Goal: Information Seeking & Learning: Learn about a topic

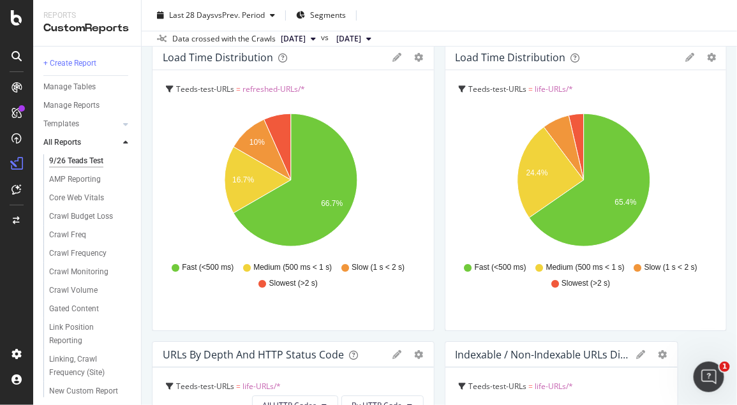
scroll to position [922, 0]
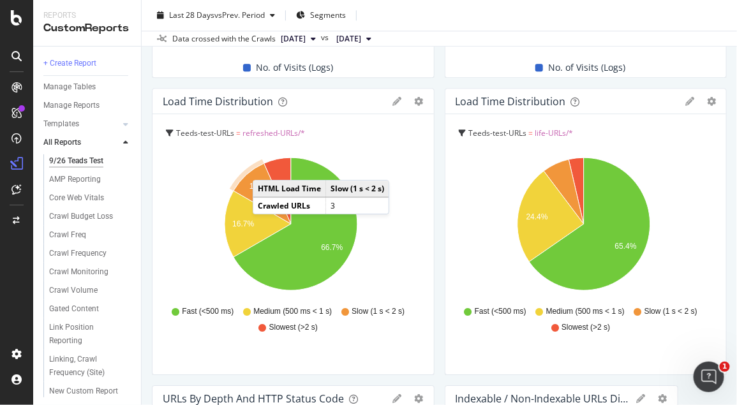
click at [433, 84] on div "Crawl Volume by Google Teeds-test-URLs = life-URLs/* Day Google Hold CTRL while…" at bounding box center [439, 216] width 575 height 2041
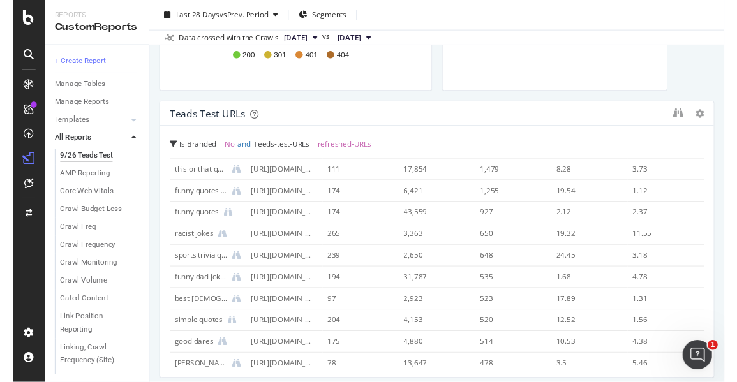
scroll to position [1560, 0]
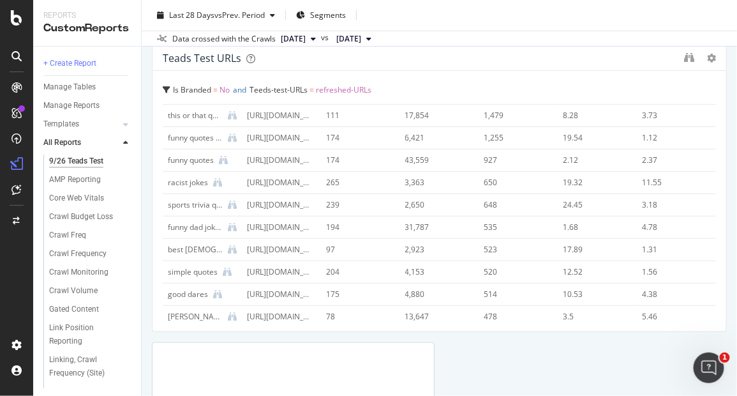
click at [209, 59] on div "Teads test URLs" at bounding box center [202, 58] width 79 height 13
click at [684, 54] on icon "binoculars" at bounding box center [689, 57] width 10 height 10
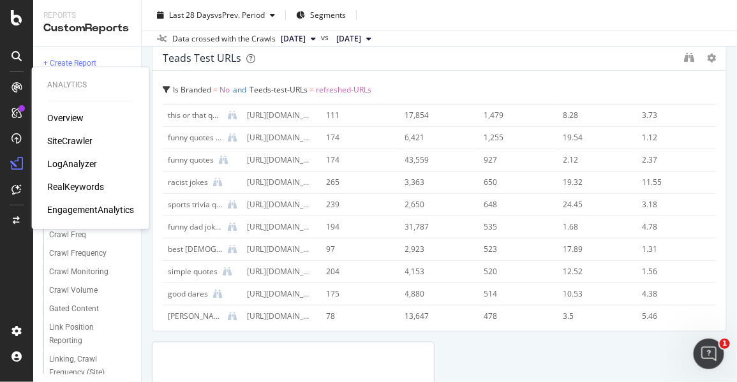
click at [105, 181] on div "RealKeywords" at bounding box center [90, 187] width 87 height 13
click at [84, 190] on div "RealKeywords" at bounding box center [75, 187] width 57 height 13
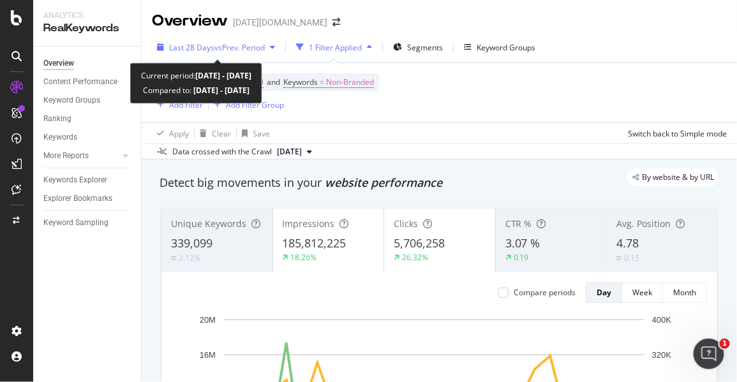
click at [244, 45] on span "vs Prev. Period" at bounding box center [240, 47] width 50 height 11
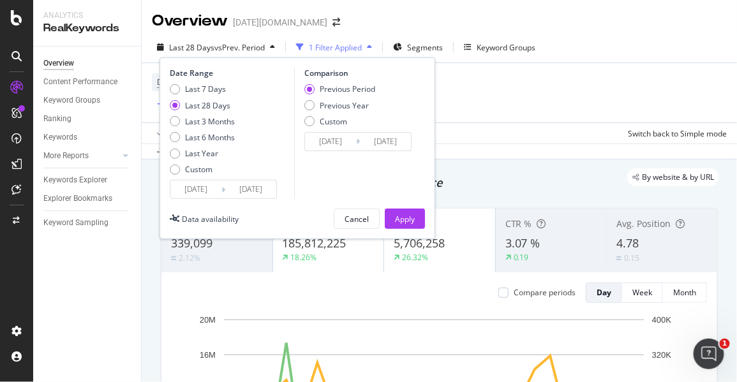
click at [518, 94] on div "Device = All and Country = All and Keywords = Non-Branded Add Filter Add Filter…" at bounding box center [439, 92] width 575 height 59
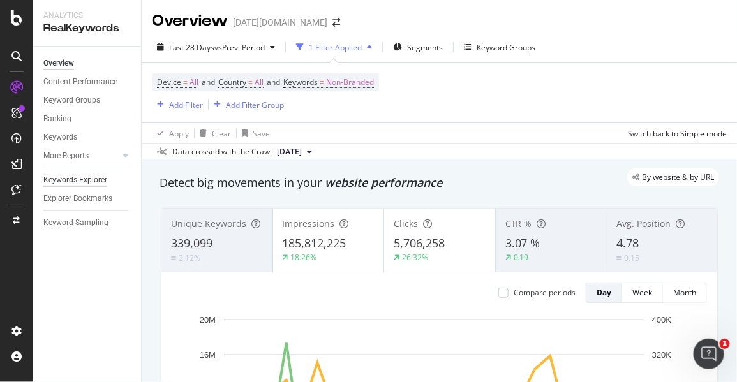
click at [91, 179] on div "Keywords Explorer" at bounding box center [75, 180] width 64 height 13
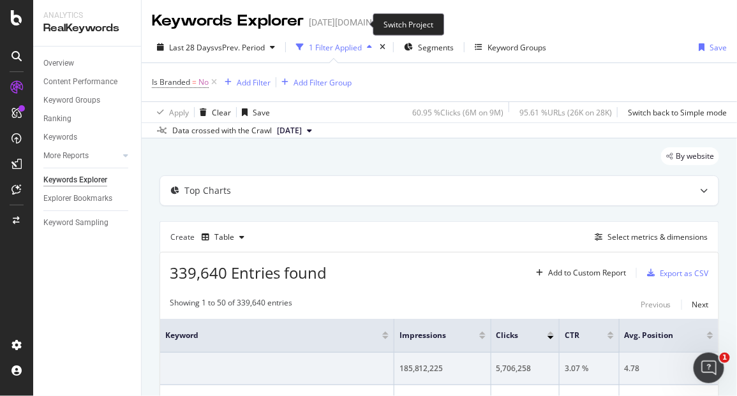
click at [409, 22] on icon "arrow-right-arrow-left" at bounding box center [413, 22] width 8 height 9
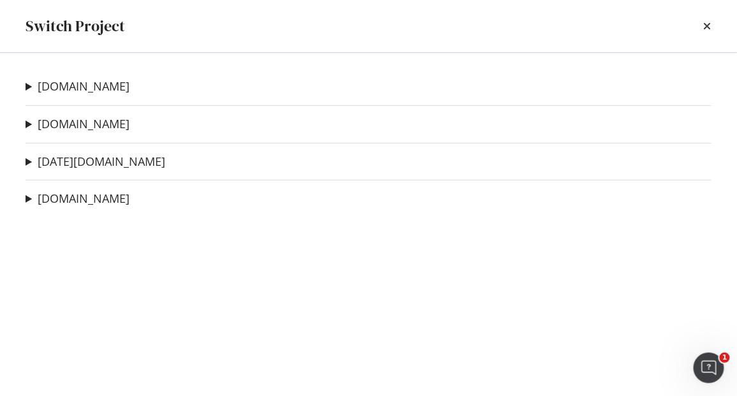
click at [69, 132] on div "[DOMAIN_NAME] Video-page-LCP Ad-Hoc Project Top Stories Landing Page Ad-Hoc Pro…" at bounding box center [368, 224] width 737 height 343
click at [77, 123] on link "[DOMAIN_NAME]" at bounding box center [84, 123] width 92 height 13
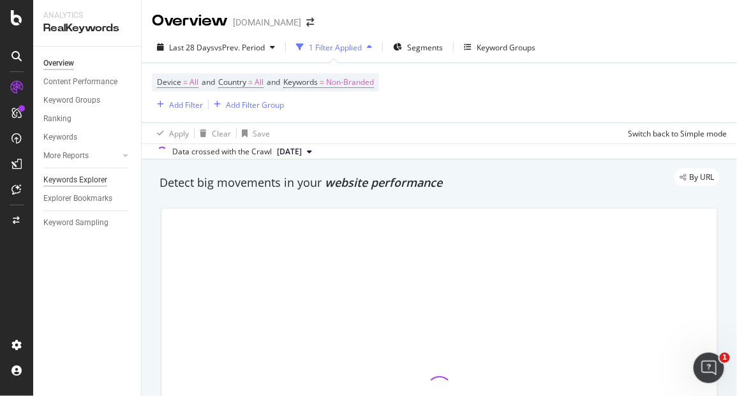
click at [92, 176] on div "Keywords Explorer" at bounding box center [75, 180] width 64 height 13
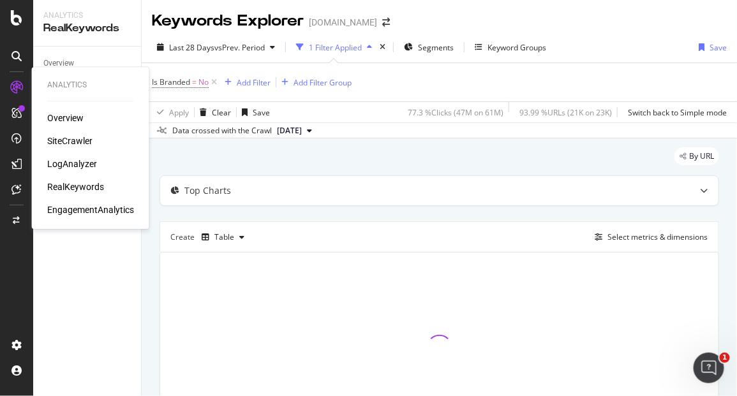
click at [82, 165] on div "LogAnalyzer" at bounding box center [72, 164] width 50 height 13
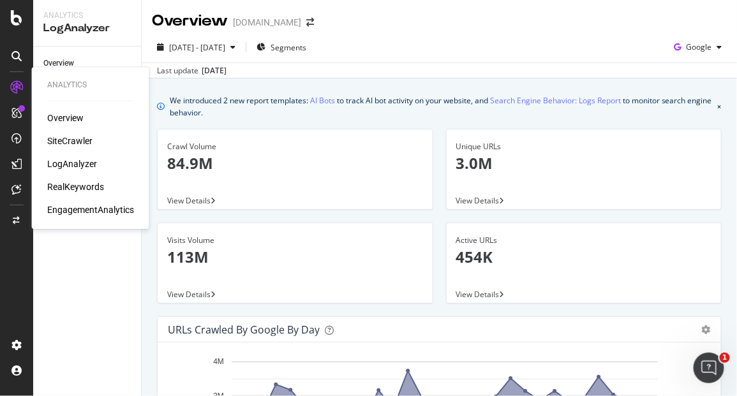
click at [60, 135] on div "SiteCrawler" at bounding box center [69, 141] width 45 height 13
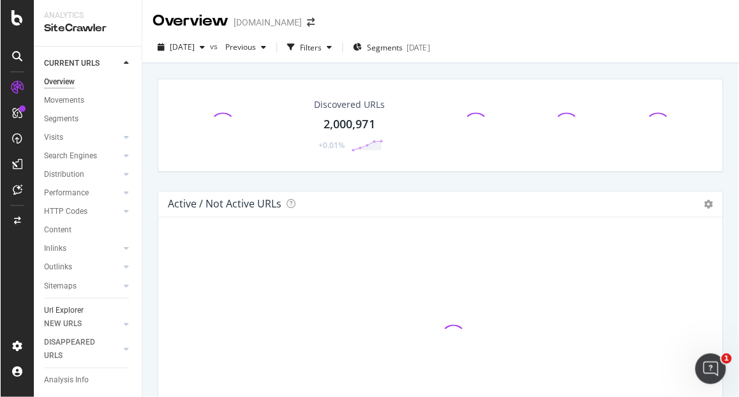
scroll to position [44, 0]
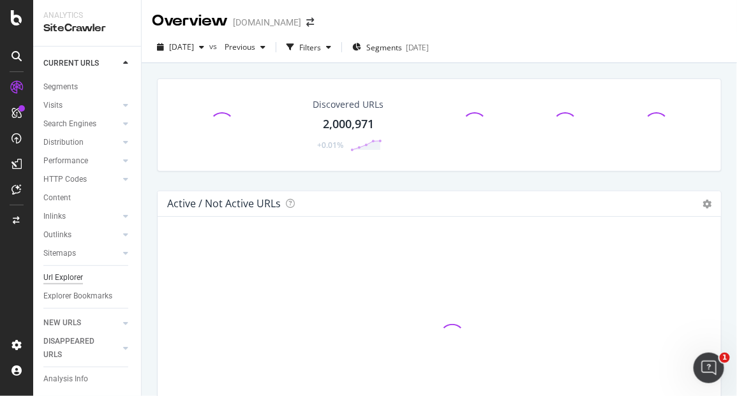
click at [68, 271] on div "Url Explorer" at bounding box center [63, 277] width 40 height 13
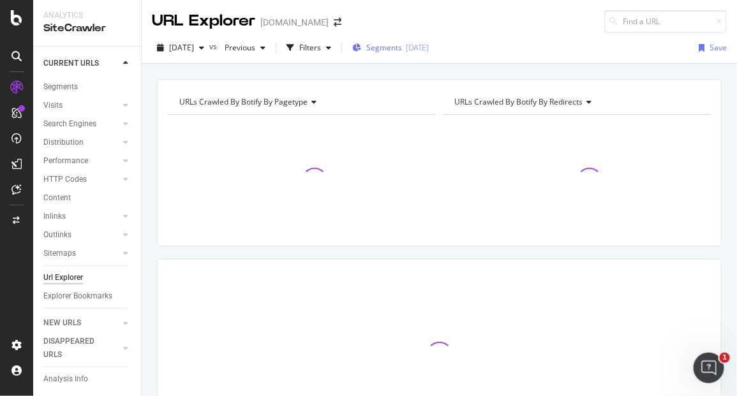
click at [394, 46] on span "Segments" at bounding box center [384, 47] width 36 height 11
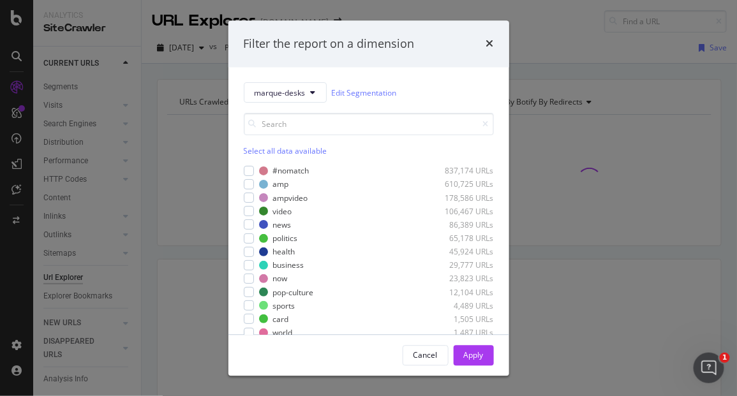
click at [487, 36] on div "times" at bounding box center [491, 44] width 8 height 17
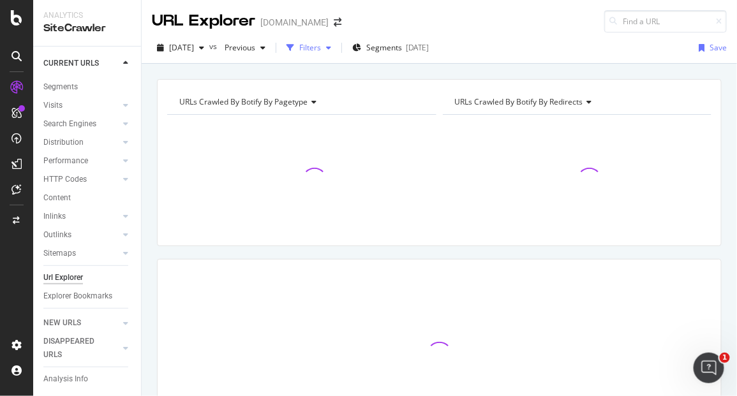
click at [335, 40] on div "Filters" at bounding box center [309, 47] width 55 height 19
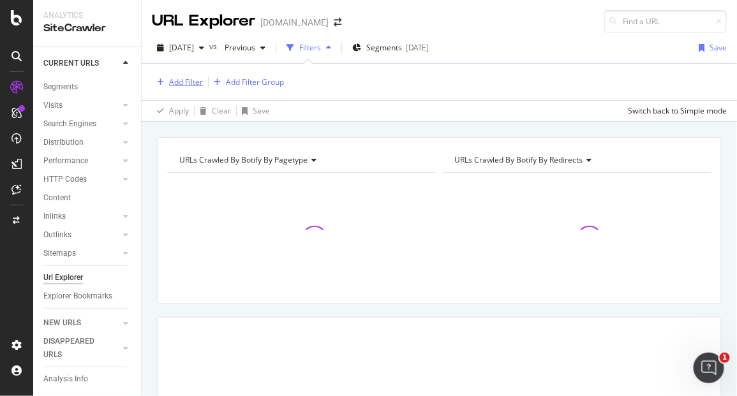
click at [182, 81] on div "Add Filter" at bounding box center [186, 82] width 34 height 11
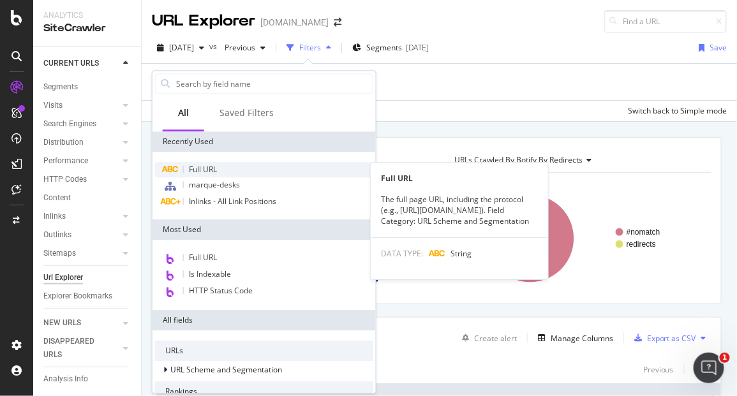
click at [211, 167] on span "Full URL" at bounding box center [203, 169] width 28 height 11
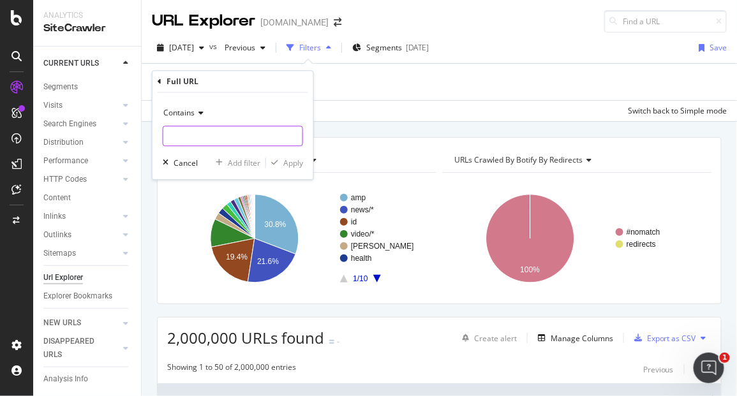
click at [200, 132] on input "text" at bounding box center [232, 136] width 139 height 20
type input "embedded-pkg"
click at [282, 161] on div "button" at bounding box center [274, 164] width 17 height 8
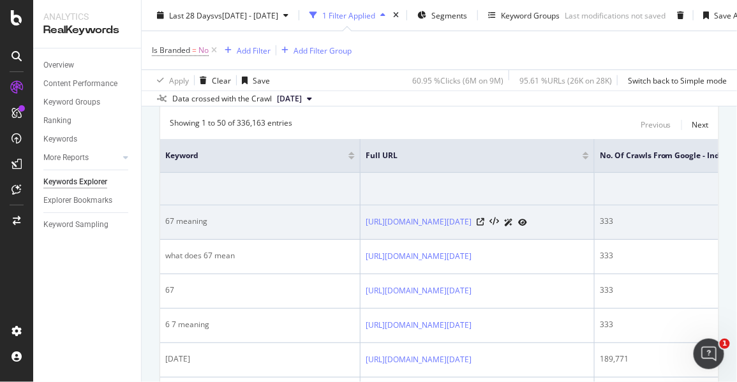
scroll to position [213, 0]
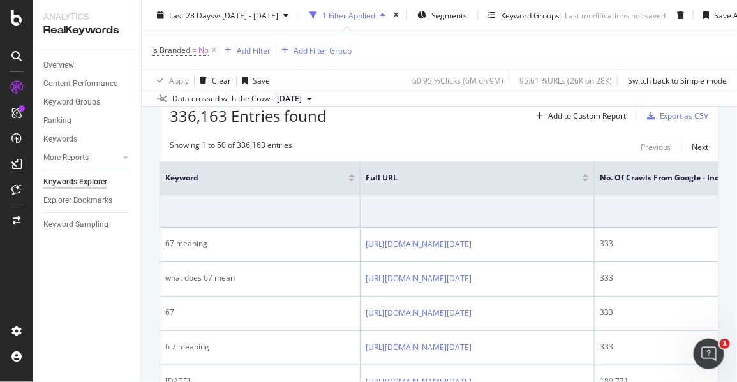
click at [375, 13] on div "1 Filter Applied" at bounding box center [348, 15] width 53 height 11
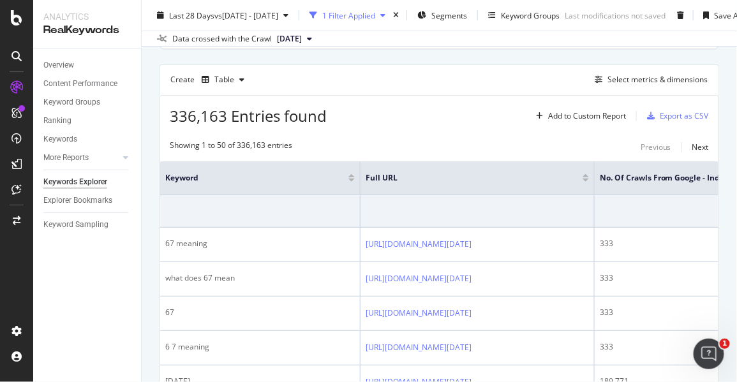
click at [375, 15] on div "1 Filter Applied" at bounding box center [348, 15] width 53 height 11
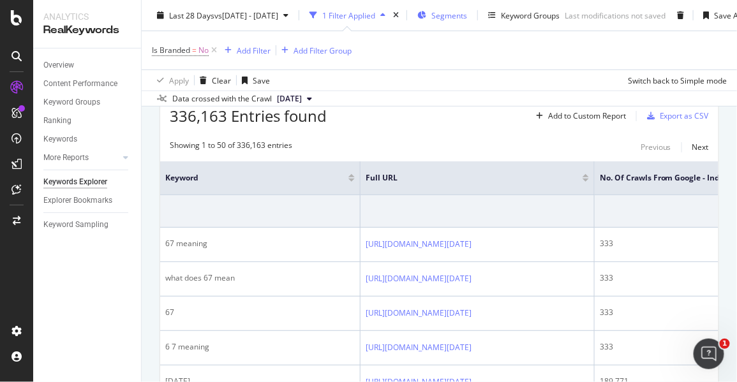
click at [461, 11] on span "Segments" at bounding box center [450, 15] width 36 height 11
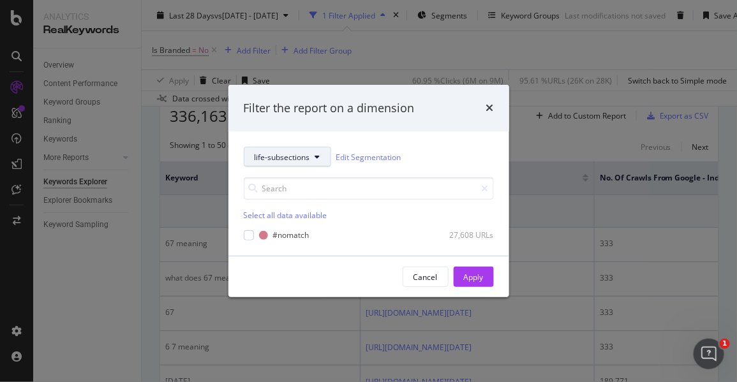
click at [303, 154] on span "life-subsections" at bounding box center [283, 157] width 56 height 11
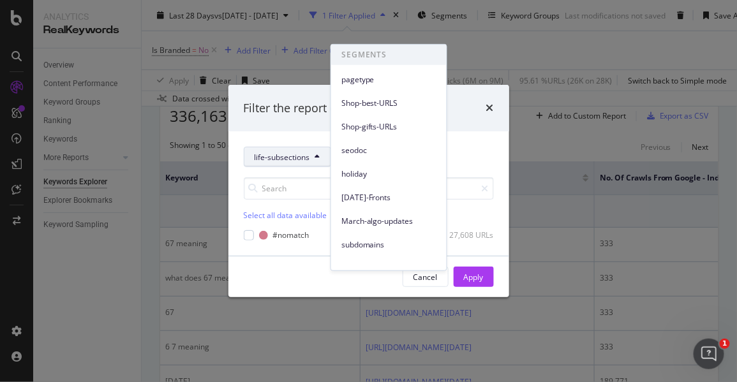
scroll to position [150, 0]
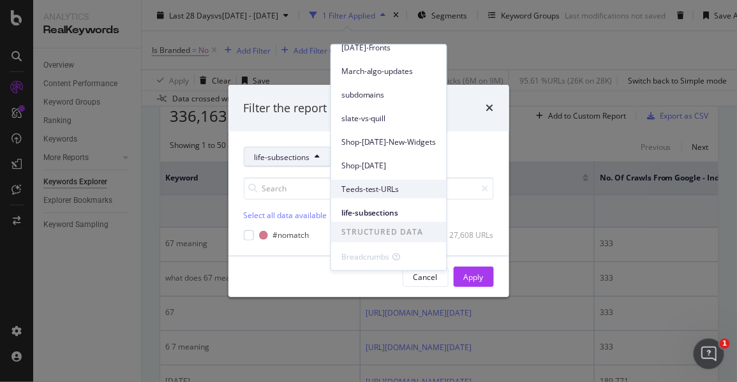
click at [384, 193] on span "Teeds-test-URLs" at bounding box center [389, 188] width 95 height 11
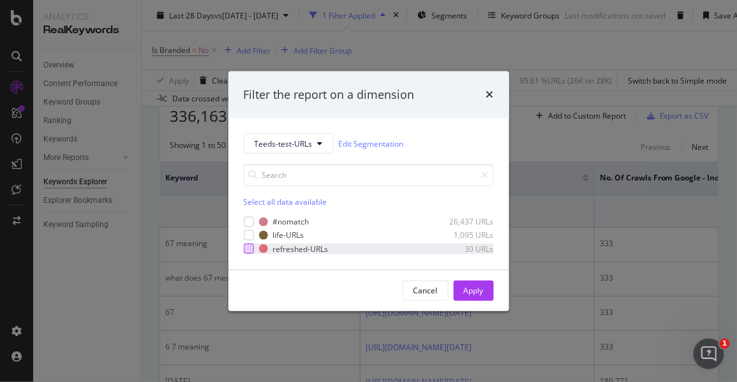
click at [248, 249] on div "modal" at bounding box center [249, 249] width 10 height 10
click at [248, 231] on div "modal" at bounding box center [249, 235] width 10 height 10
click at [476, 289] on div "Apply" at bounding box center [474, 290] width 20 height 11
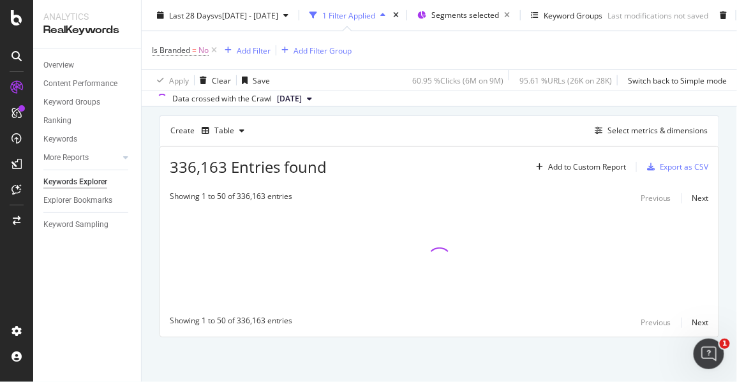
scroll to position [171, 0]
click at [618, 124] on div "Select metrics & dimensions" at bounding box center [649, 131] width 119 height 14
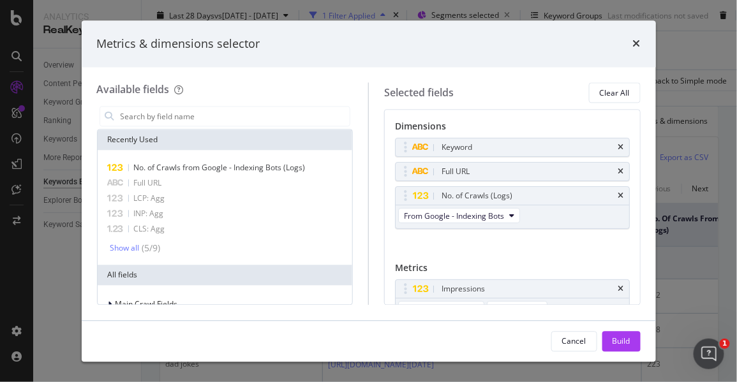
drag, startPoint x: 613, startPoint y: 146, endPoint x: 642, endPoint y: 194, distance: 55.8
click at [619, 146] on icon "times" at bounding box center [622, 148] width 6 height 8
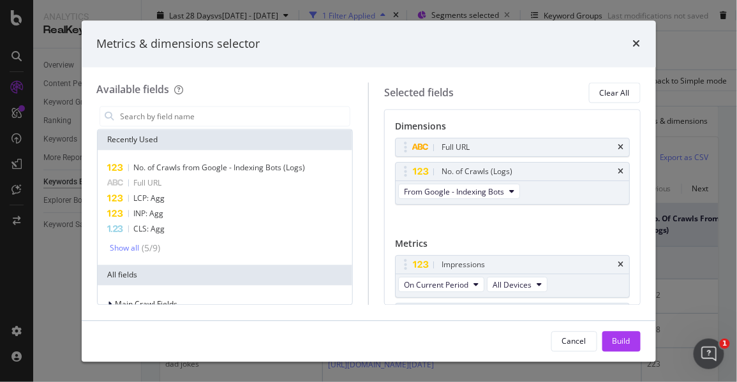
drag, startPoint x: 607, startPoint y: 341, endPoint x: 584, endPoint y: 301, distance: 45.8
click at [608, 341] on button "Build" at bounding box center [622, 341] width 38 height 20
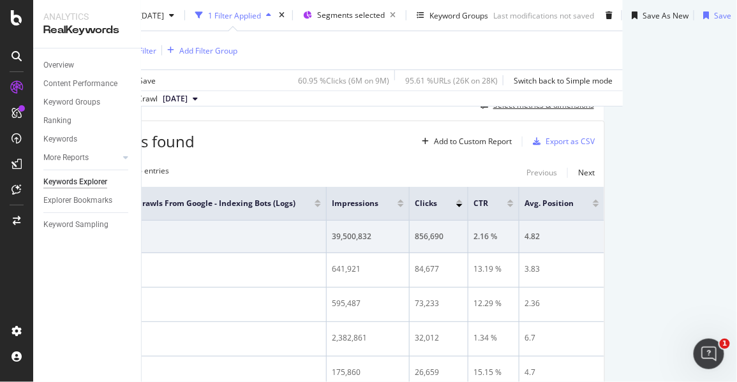
scroll to position [105, 152]
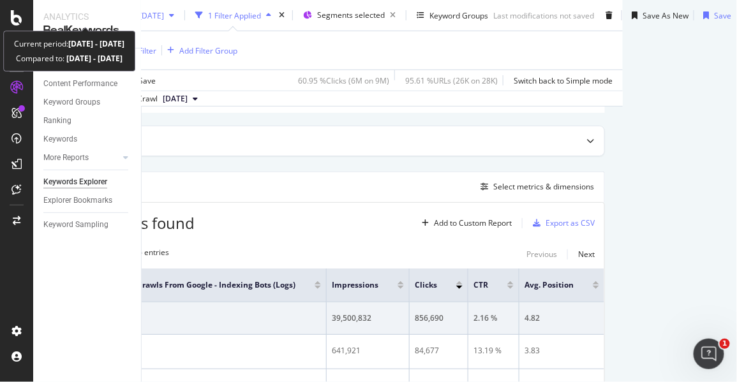
click at [153, 21] on div "Last 28 Days vs 2025 Aug. 5th - Sep. 1st" at bounding box center [109, 15] width 142 height 19
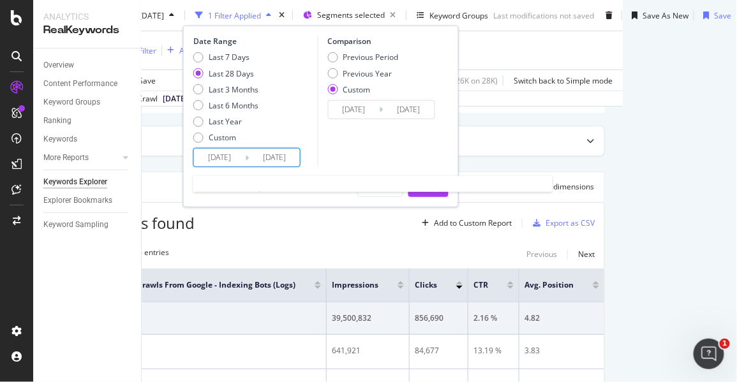
click at [194, 156] on input "[DATE]" at bounding box center [219, 158] width 51 height 18
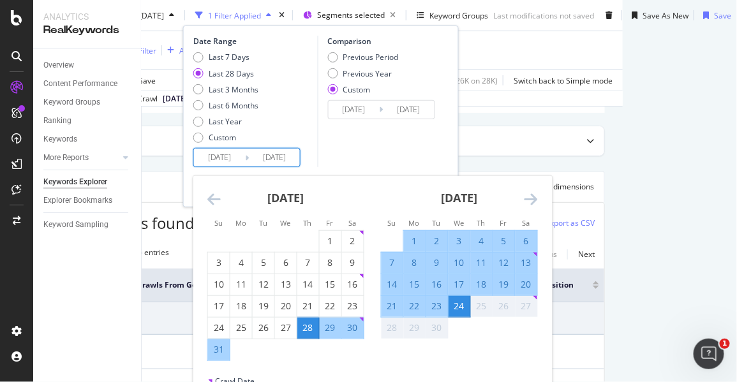
click at [404, 235] on div "1" at bounding box center [415, 241] width 22 height 13
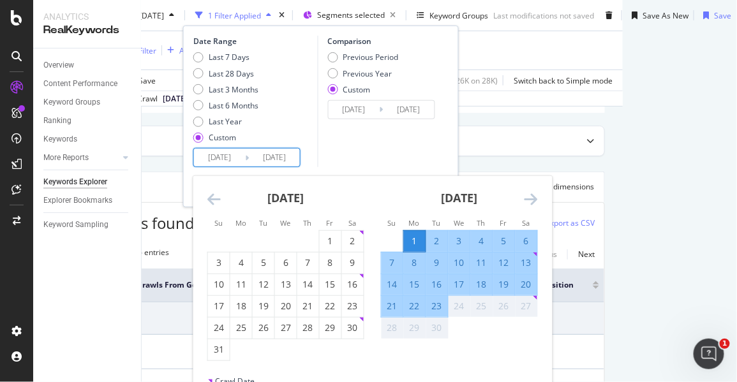
type input "2025/09/01"
drag, startPoint x: 381, startPoint y: 260, endPoint x: 378, endPoint y: 267, distance: 6.9
click at [404, 260] on div "8" at bounding box center [415, 263] width 22 height 13
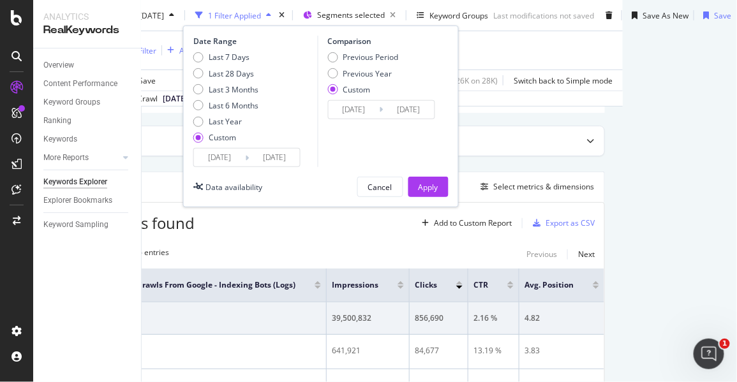
click at [194, 165] on input "2025/09/01" at bounding box center [219, 158] width 51 height 18
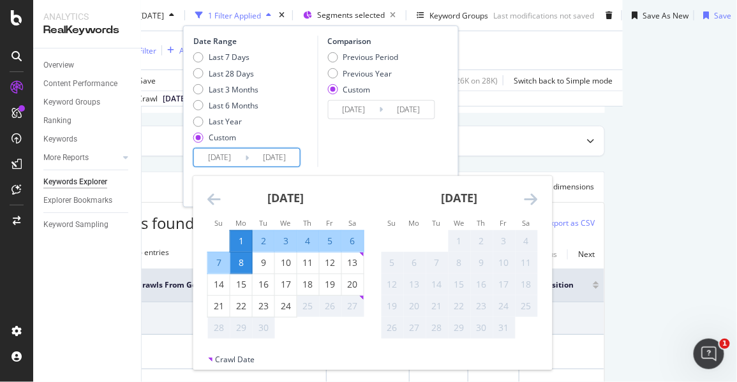
click at [230, 243] on div "1" at bounding box center [241, 241] width 22 height 13
click at [208, 286] on div "14" at bounding box center [219, 284] width 22 height 13
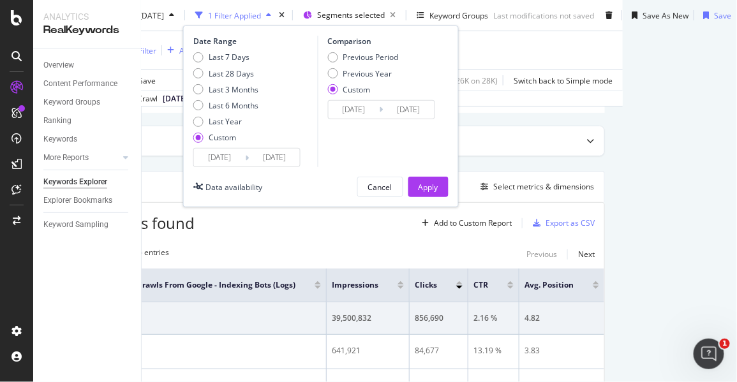
type input "2025/09/14"
click at [419, 185] on div "Apply" at bounding box center [429, 186] width 20 height 11
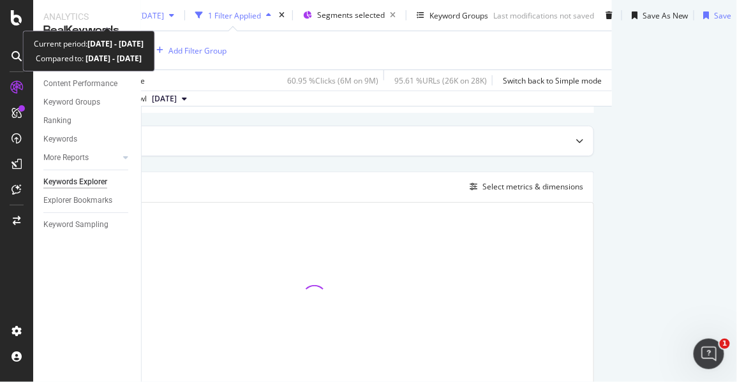
click at [164, 13] on span "vs 2025 Aug. 5th - Sep. 1st" at bounding box center [132, 15] width 64 height 11
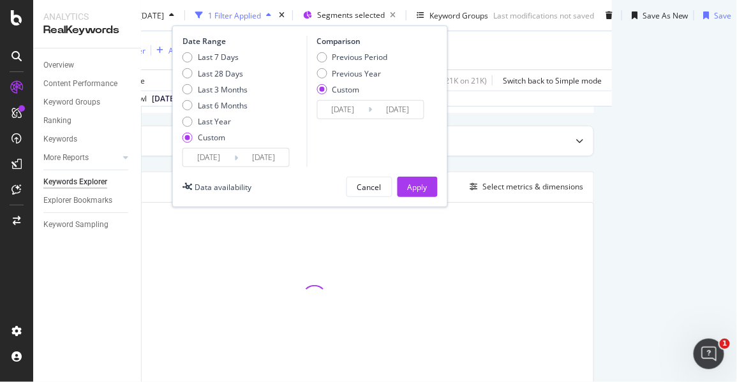
click at [210, 154] on div "2025/09/01 Navigate forward to interact with the calendar and select a date. Pr…" at bounding box center [236, 157] width 107 height 19
click at [358, 185] on div "Cancel" at bounding box center [370, 186] width 24 height 11
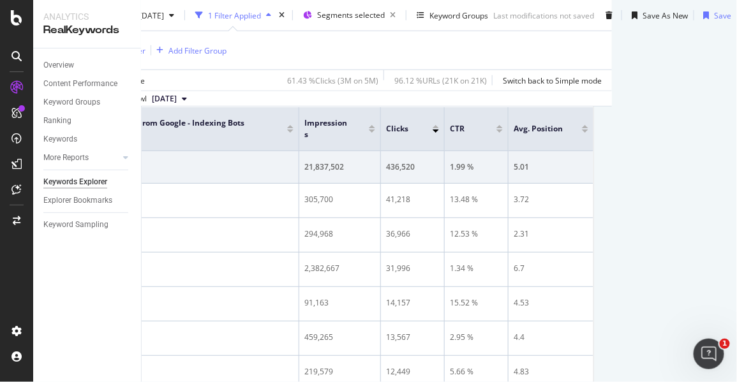
scroll to position [125, 152]
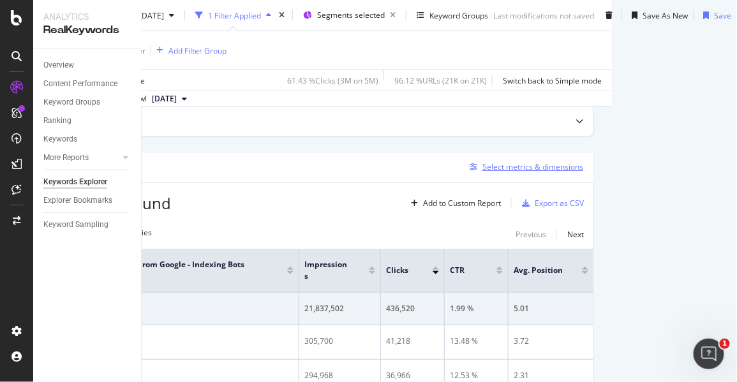
click at [487, 163] on div "Select metrics & dimensions" at bounding box center [533, 167] width 101 height 11
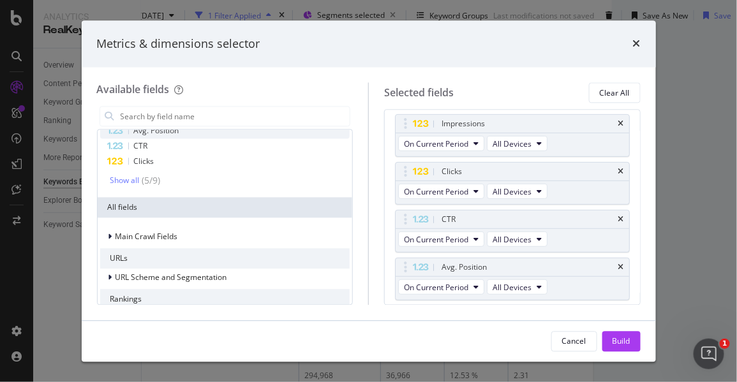
scroll to position [0, 0]
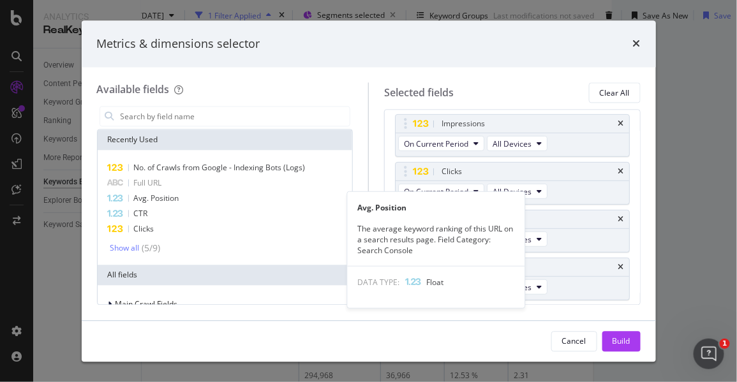
drag, startPoint x: 158, startPoint y: 199, endPoint x: 453, endPoint y: 216, distance: 294.8
click at [158, 199] on span "Avg. Position" at bounding box center [156, 198] width 45 height 11
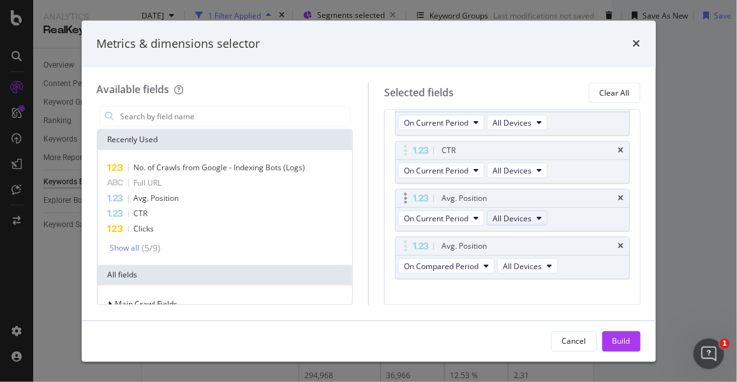
scroll to position [224, 0]
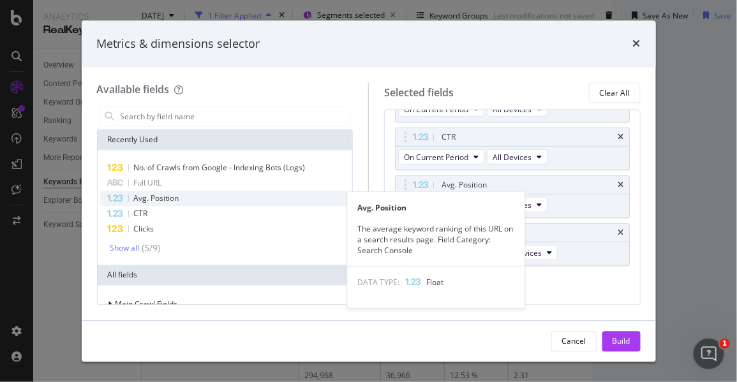
drag, startPoint x: 189, startPoint y: 195, endPoint x: 260, endPoint y: 194, distance: 70.9
click at [189, 195] on div "Avg. Position" at bounding box center [225, 199] width 250 height 15
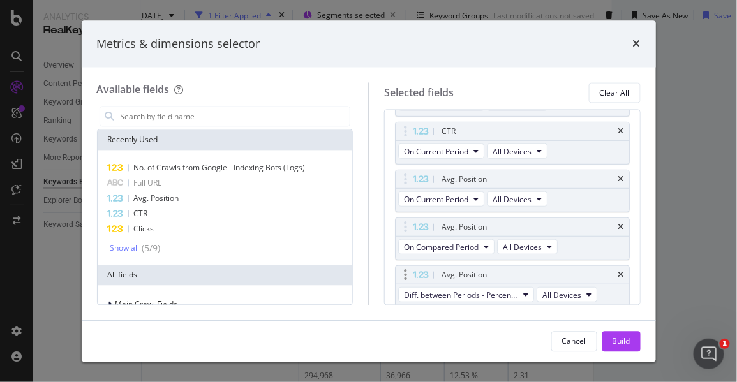
scroll to position [272, 0]
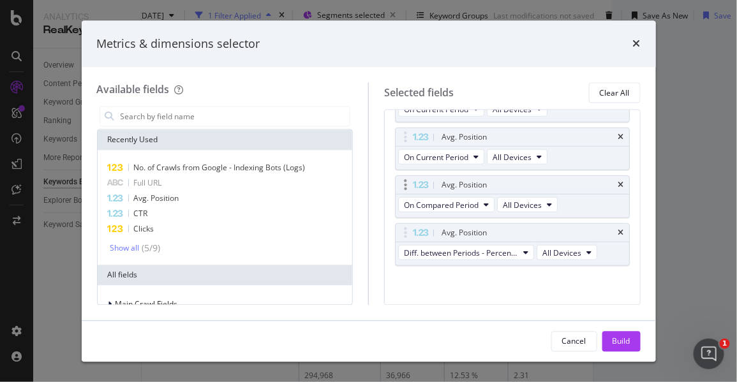
click at [619, 229] on icon "times" at bounding box center [622, 233] width 6 height 8
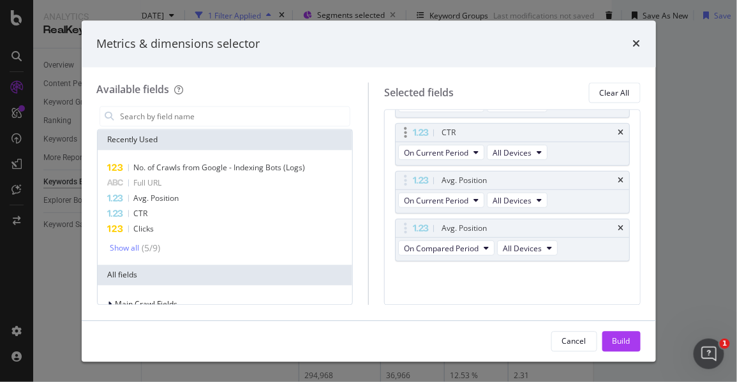
scroll to position [224, 0]
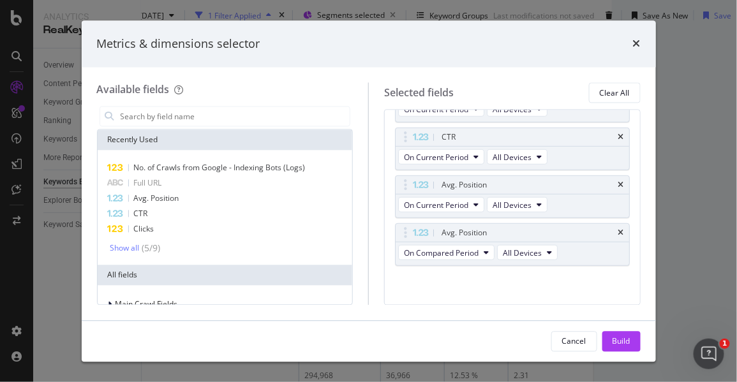
click at [631, 48] on div "Metrics & dimensions selector" at bounding box center [369, 44] width 544 height 17
click at [637, 48] on icon "times" at bounding box center [637, 44] width 8 height 10
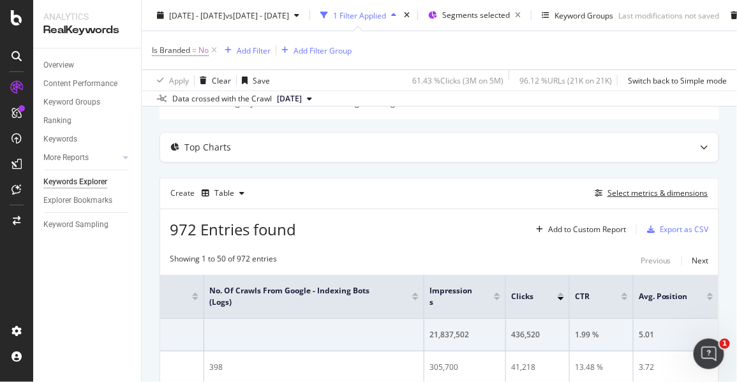
scroll to position [0, 0]
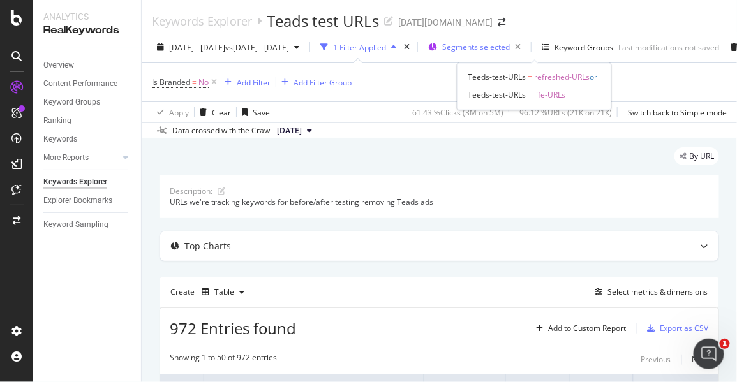
click at [510, 46] on span "Segments selected" at bounding box center [476, 47] width 68 height 11
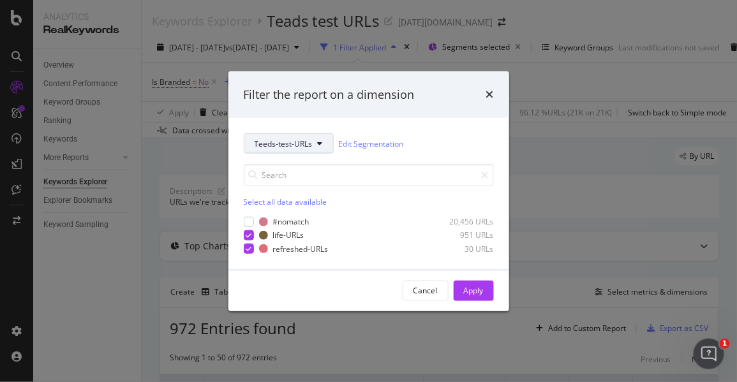
click at [308, 143] on span "Teeds-test-URLs" at bounding box center [284, 143] width 58 height 11
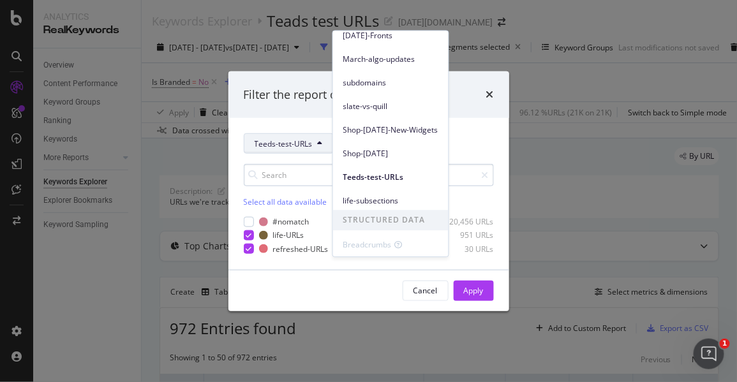
scroll to position [150, 0]
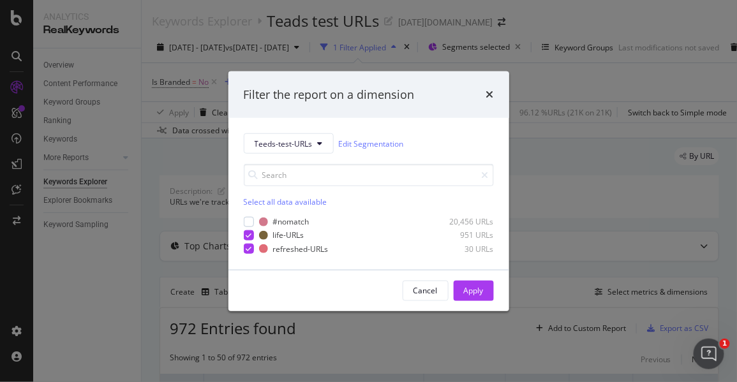
click at [488, 100] on div "times" at bounding box center [491, 94] width 8 height 17
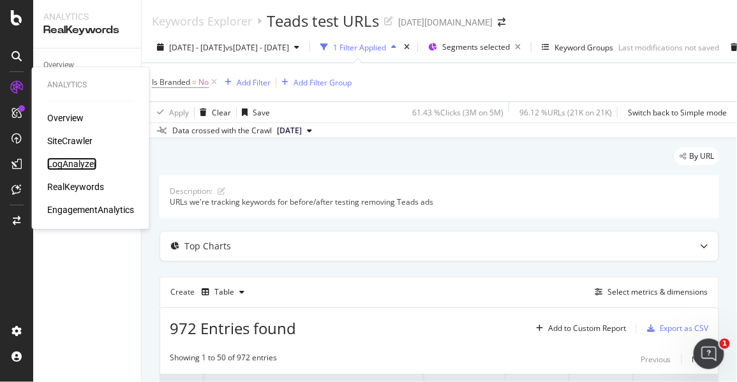
click at [82, 160] on div "LogAnalyzer" at bounding box center [72, 164] width 50 height 13
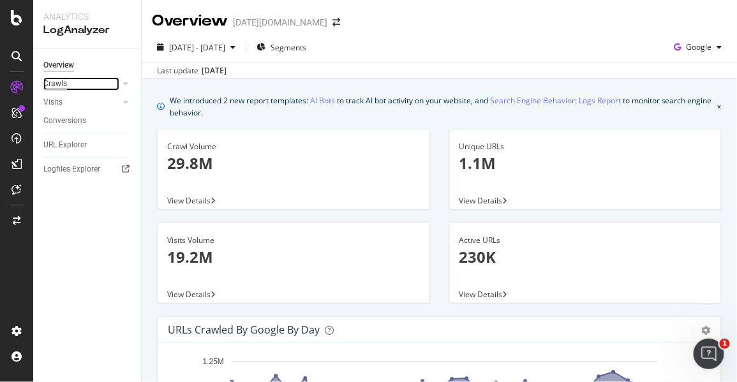
click at [66, 81] on div "Crawls" at bounding box center [55, 83] width 24 height 13
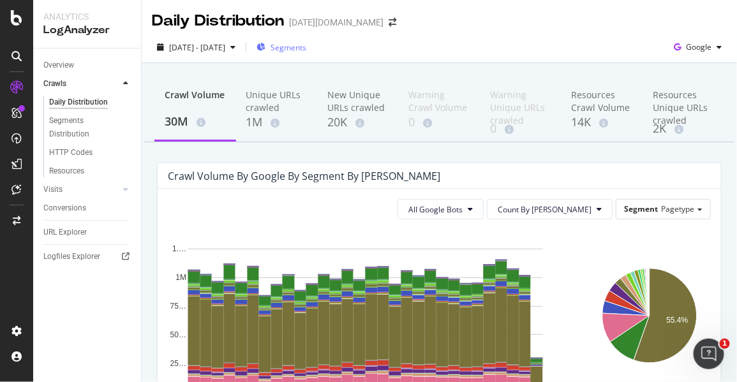
click at [305, 49] on span "Segments" at bounding box center [289, 47] width 36 height 11
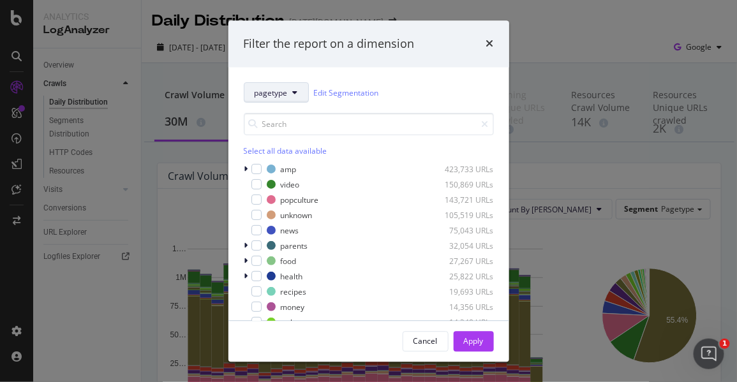
click at [285, 99] on button "pagetype" at bounding box center [276, 93] width 65 height 20
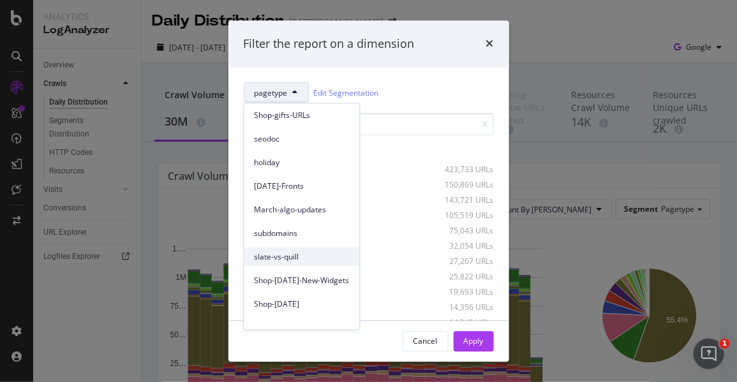
scroll to position [129, 0]
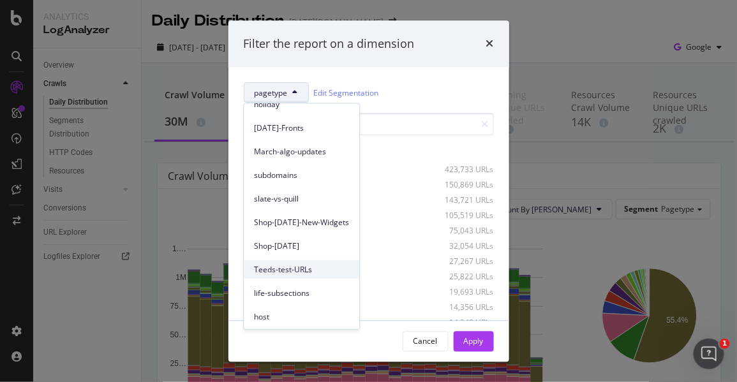
click at [306, 265] on span "Teeds-test-URLs" at bounding box center [301, 269] width 95 height 11
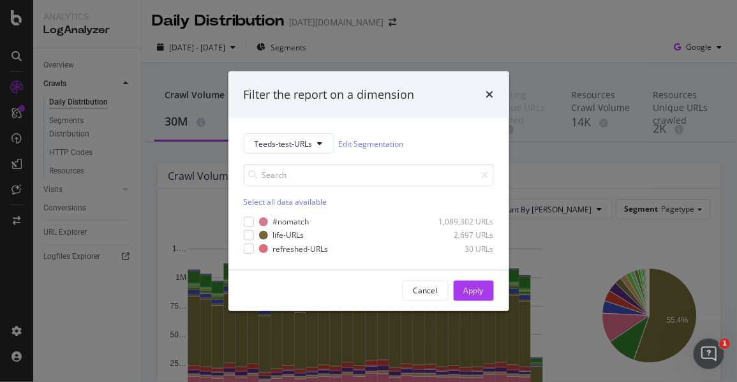
click at [472, 190] on div "Select all data available" at bounding box center [369, 185] width 250 height 43
click at [248, 234] on div "modal" at bounding box center [249, 235] width 10 height 10
click at [246, 251] on div "modal" at bounding box center [249, 249] width 10 height 10
click at [468, 289] on div "Apply" at bounding box center [474, 290] width 20 height 11
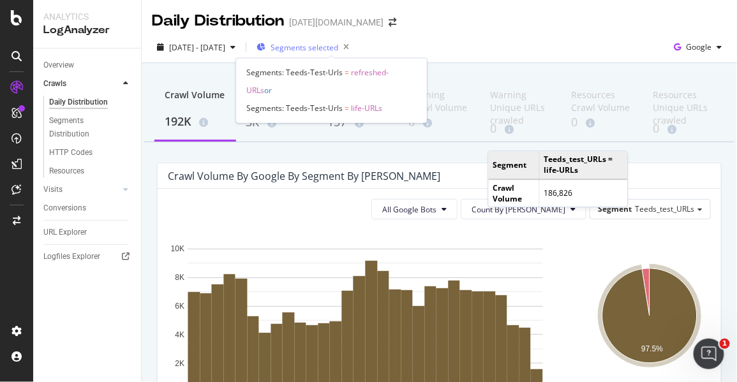
click at [323, 45] on span "Segments selected" at bounding box center [305, 47] width 68 height 11
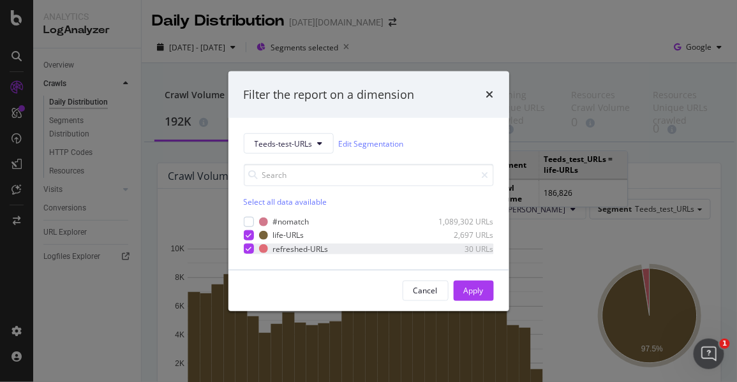
click at [247, 246] on icon "modal" at bounding box center [249, 249] width 6 height 6
click at [474, 286] on div "Apply" at bounding box center [474, 290] width 20 height 11
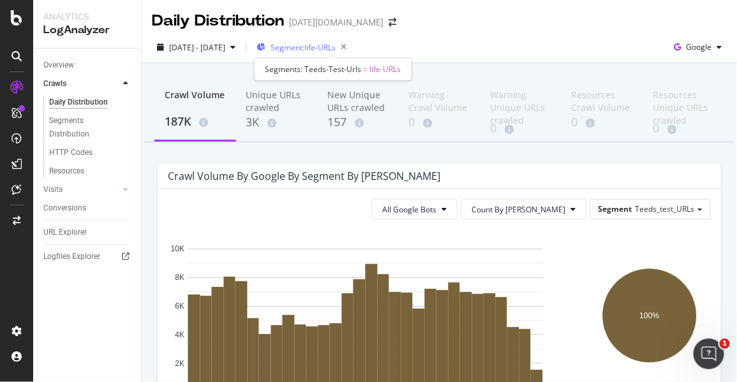
click at [331, 46] on span "Segment: life-URLs" at bounding box center [303, 47] width 65 height 11
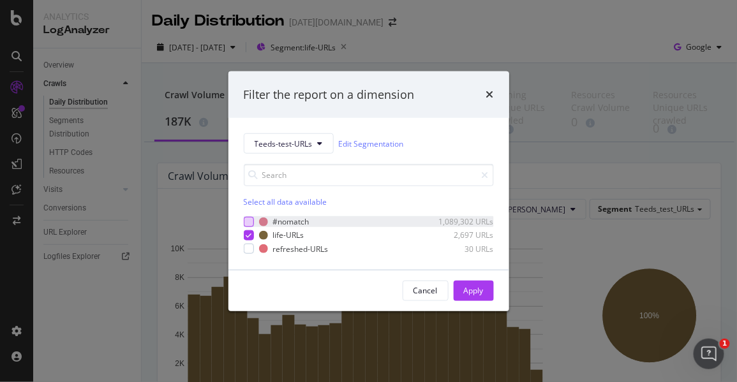
drag, startPoint x: 250, startPoint y: 220, endPoint x: 248, endPoint y: 226, distance: 6.7
click at [250, 220] on div "modal" at bounding box center [249, 222] width 10 height 10
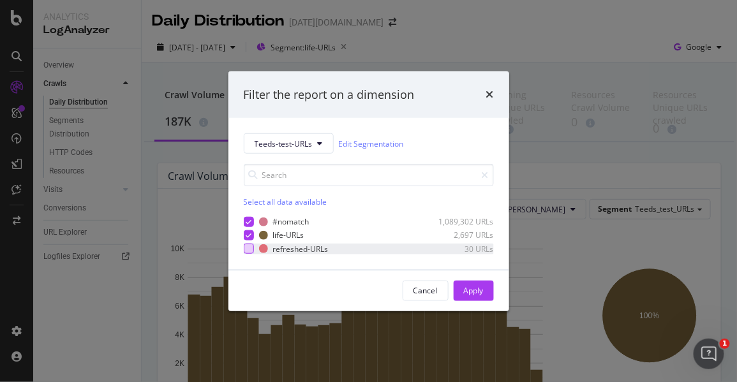
drag, startPoint x: 248, startPoint y: 220, endPoint x: 248, endPoint y: 245, distance: 25.5
click at [248, 219] on icon "modal" at bounding box center [249, 222] width 6 height 6
click at [248, 237] on icon "modal" at bounding box center [249, 235] width 6 height 6
click at [250, 249] on div "modal" at bounding box center [249, 249] width 10 height 10
drag, startPoint x: 472, startPoint y: 292, endPoint x: 479, endPoint y: 282, distance: 12.4
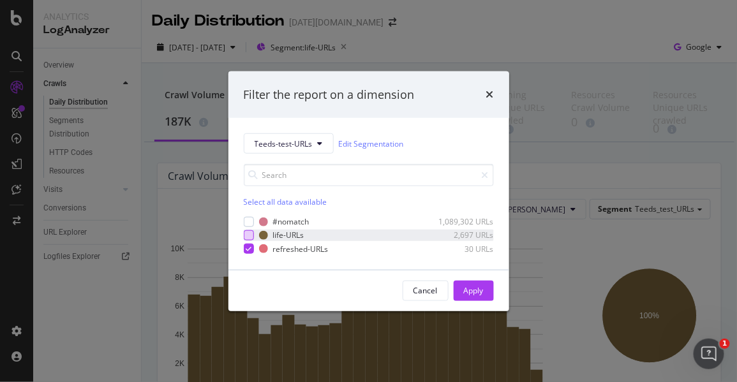
click at [472, 292] on div "Apply" at bounding box center [474, 290] width 20 height 11
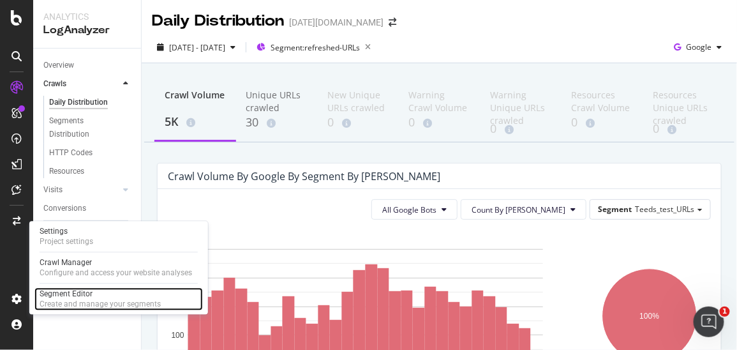
drag, startPoint x: 93, startPoint y: 292, endPoint x: 110, endPoint y: 284, distance: 18.6
click at [94, 292] on div "Segment Editor" at bounding box center [100, 294] width 121 height 10
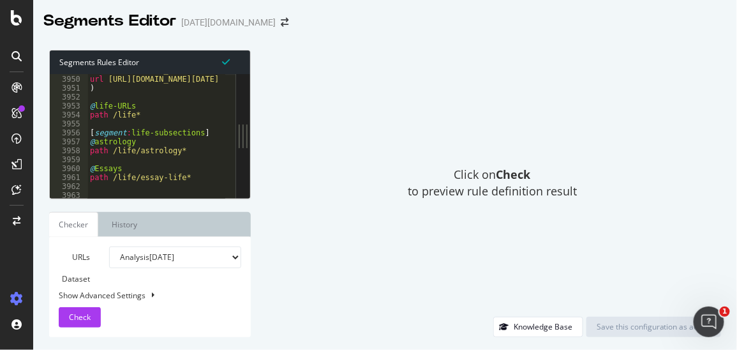
scroll to position [20778, 0]
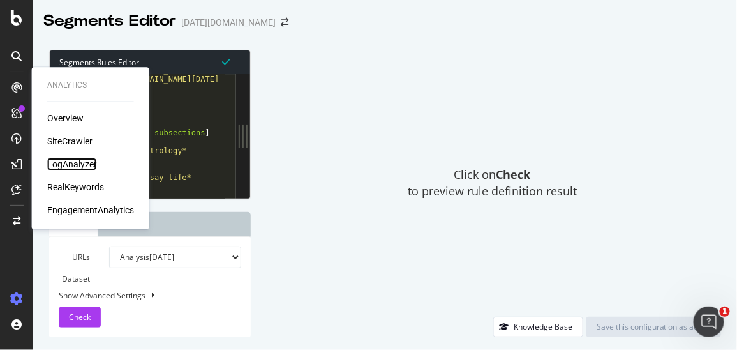
click at [73, 165] on div "LogAnalyzer" at bounding box center [72, 164] width 50 height 13
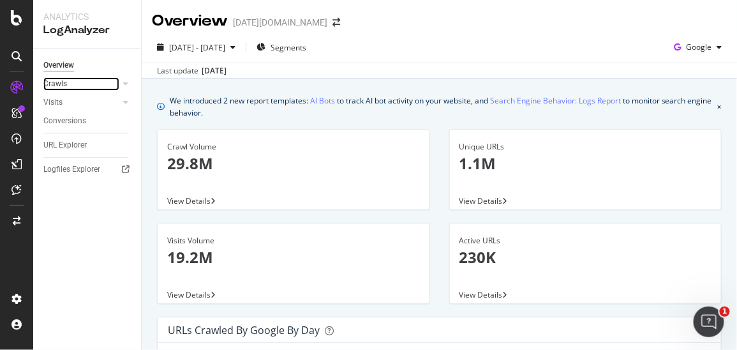
click at [105, 84] on link "Crawls" at bounding box center [81, 83] width 76 height 13
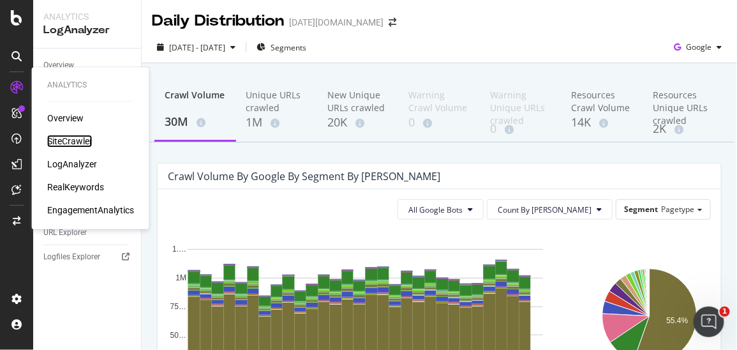
click at [80, 139] on div "SiteCrawler" at bounding box center [69, 141] width 45 height 13
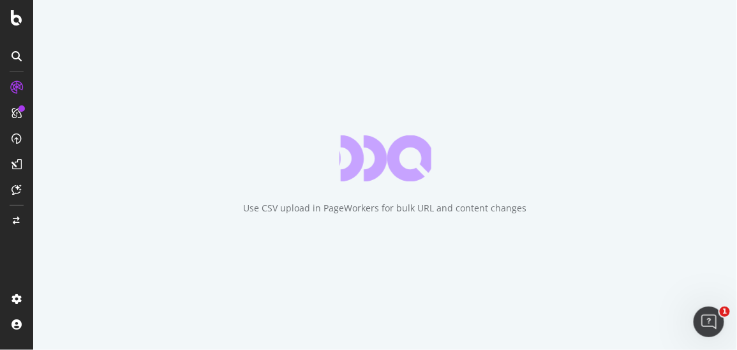
click at [377, 27] on div "Use CSV upload in PageWorkers for bulk URL and content changes" at bounding box center [385, 175] width 704 height 350
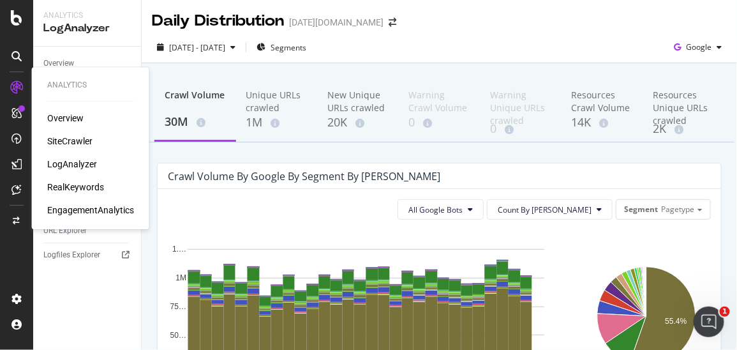
click at [79, 146] on div "SiteCrawler" at bounding box center [69, 141] width 45 height 13
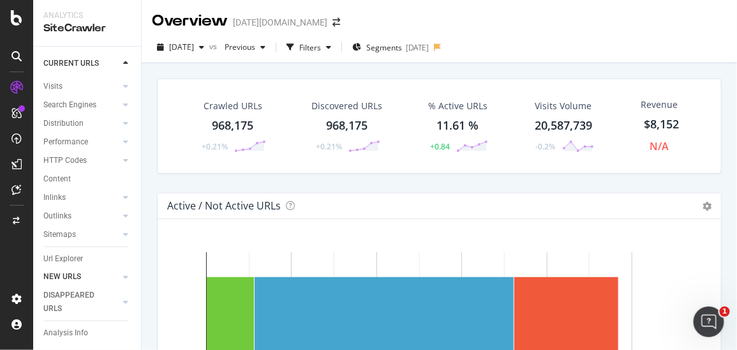
scroll to position [91, 0]
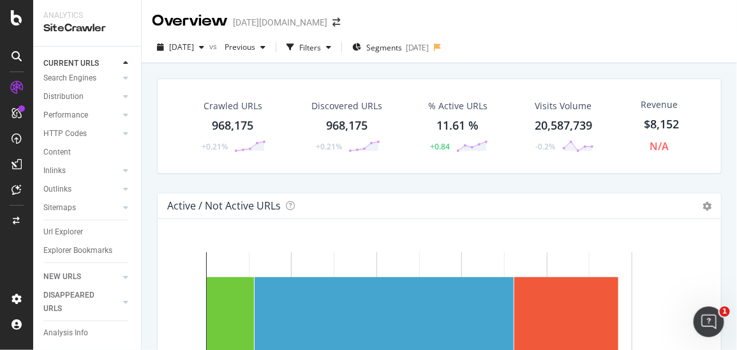
drag, startPoint x: 77, startPoint y: 274, endPoint x: 135, endPoint y: 247, distance: 64.0
click at [77, 274] on div "NEW URLS" at bounding box center [62, 276] width 38 height 13
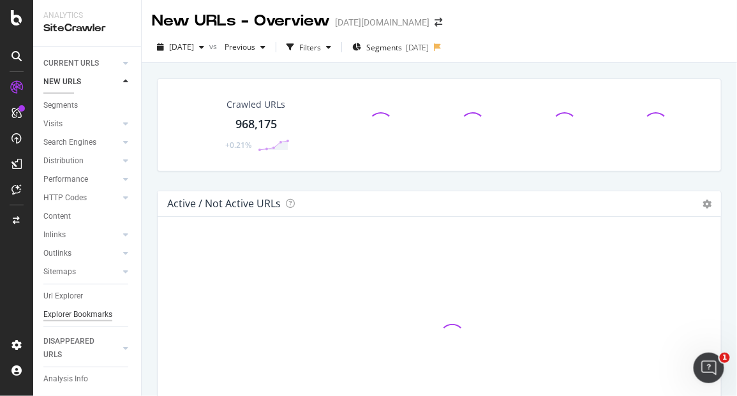
scroll to position [26, 0]
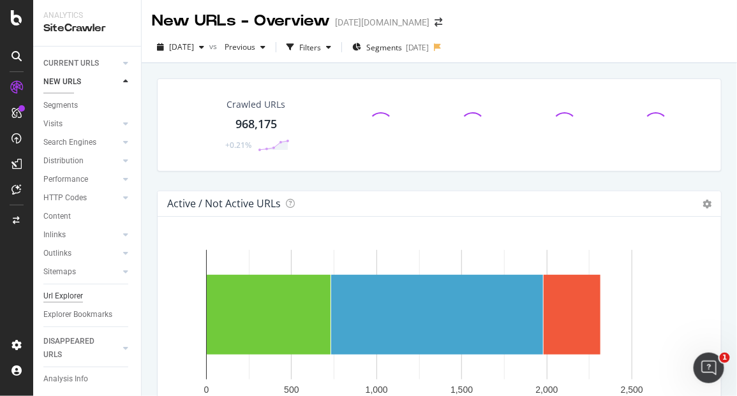
click at [75, 290] on div "Url Explorer" at bounding box center [63, 296] width 40 height 13
click at [62, 290] on div "Url Explorer" at bounding box center [63, 296] width 40 height 13
click at [59, 290] on div "Url Explorer" at bounding box center [63, 296] width 40 height 13
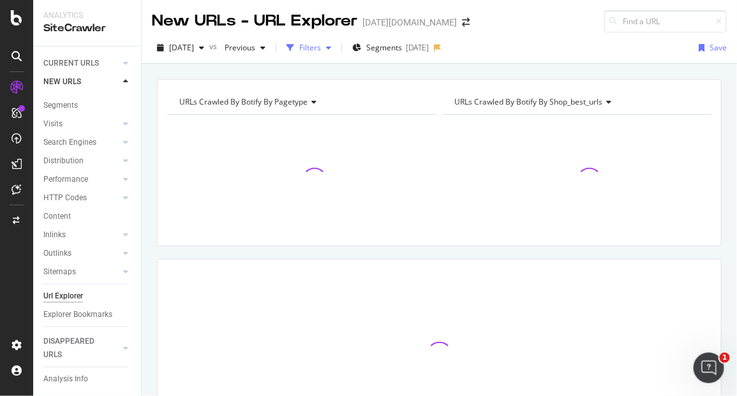
drag, startPoint x: 335, startPoint y: 46, endPoint x: 322, endPoint y: 52, distance: 14.3
click at [321, 46] on div "Filters" at bounding box center [310, 47] width 22 height 11
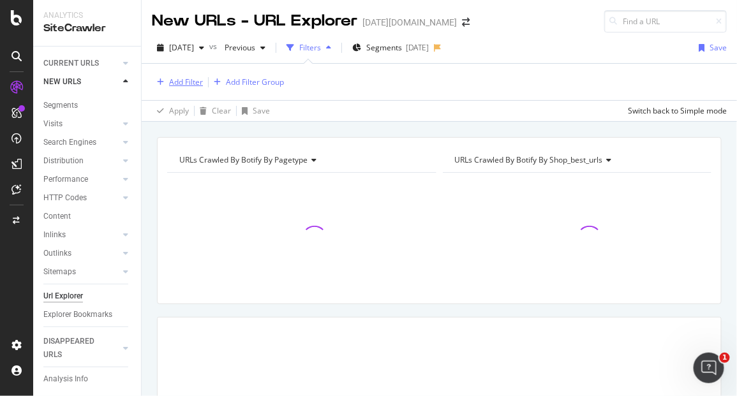
click at [179, 86] on div "Add Filter" at bounding box center [186, 82] width 34 height 11
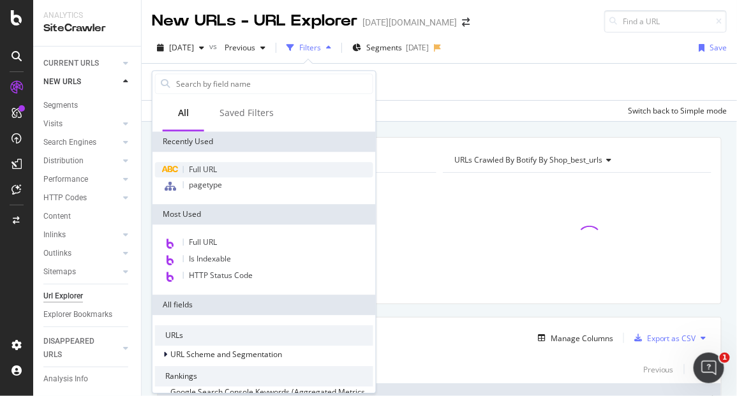
click at [195, 170] on span "Full URL" at bounding box center [203, 169] width 28 height 11
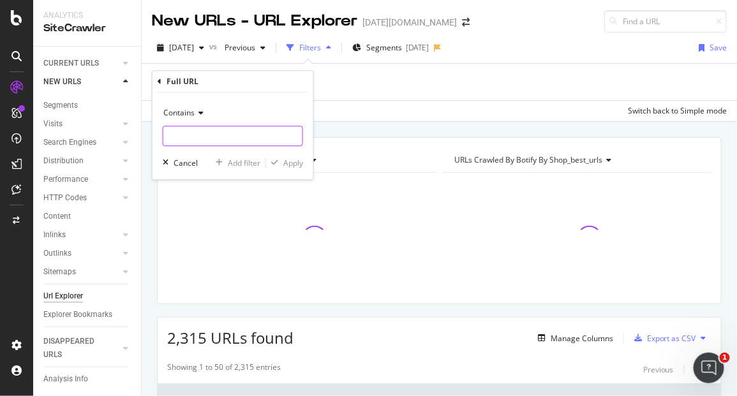
click at [197, 132] on input "text" at bounding box center [232, 136] width 139 height 20
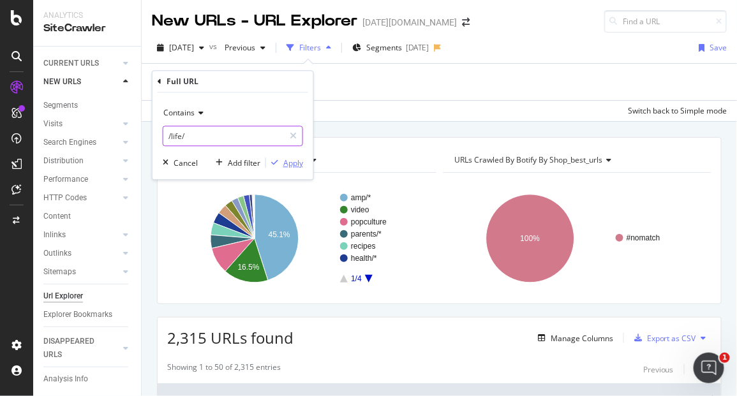
type input "/life/"
click at [289, 160] on div "Apply" at bounding box center [293, 163] width 20 height 11
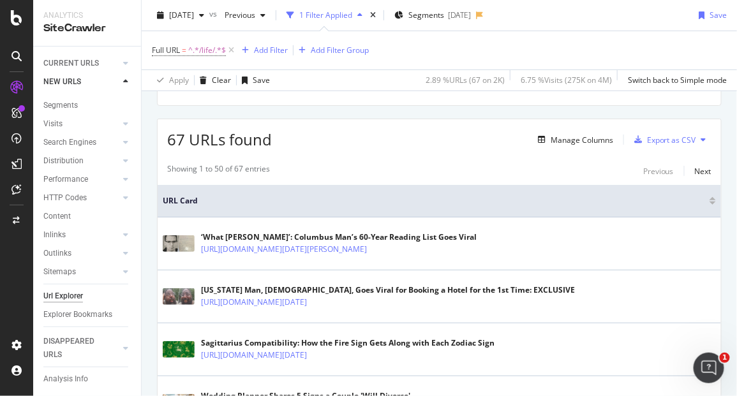
scroll to position [157, 0]
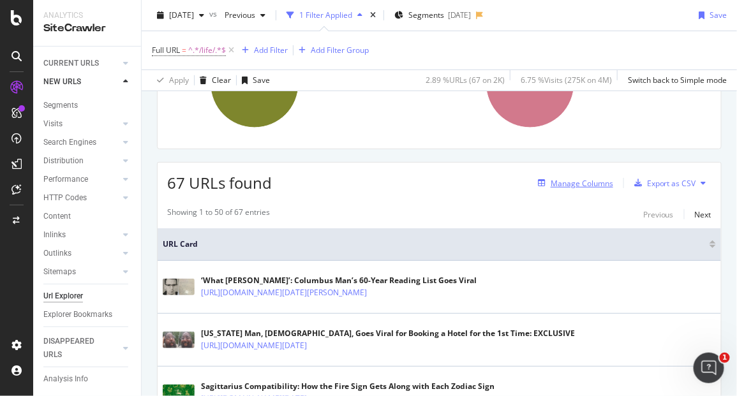
click at [541, 181] on div "button" at bounding box center [542, 183] width 18 height 8
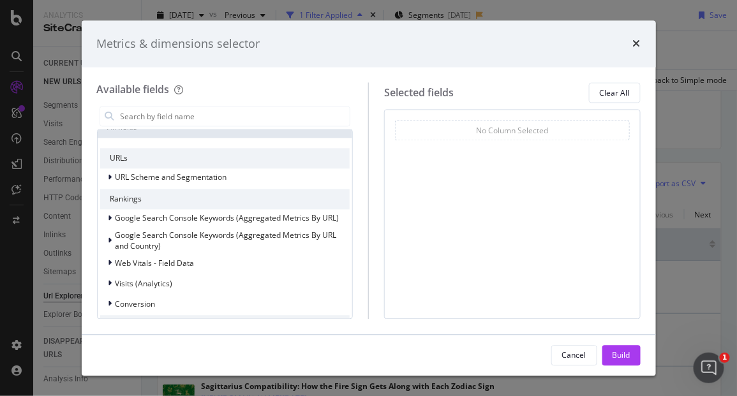
scroll to position [0, 0]
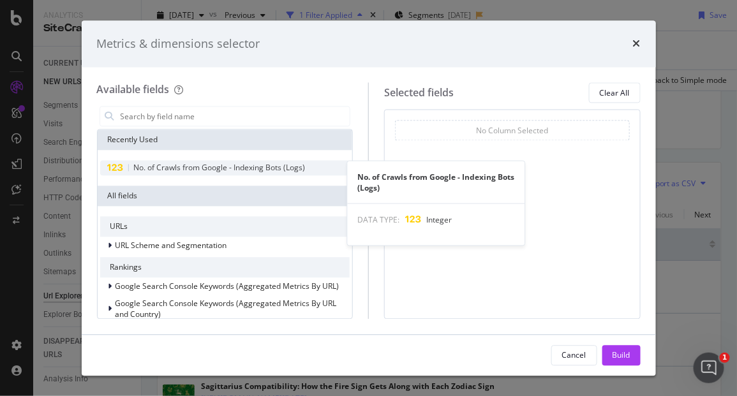
click at [185, 166] on span "No. of Crawls from Google - Indexing Bots (Logs)" at bounding box center [220, 168] width 172 height 11
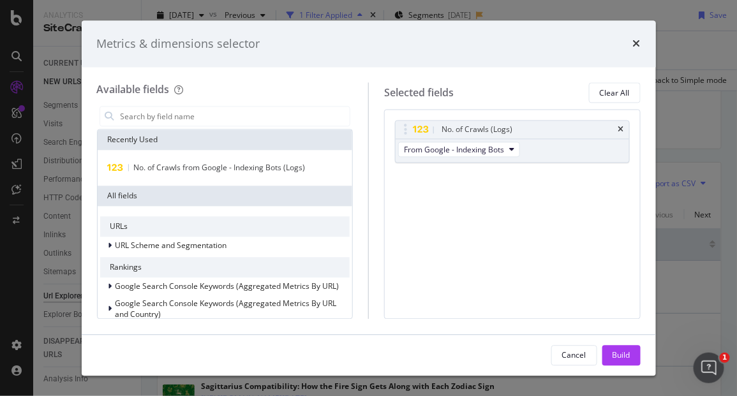
click at [617, 350] on div "Build" at bounding box center [622, 355] width 18 height 11
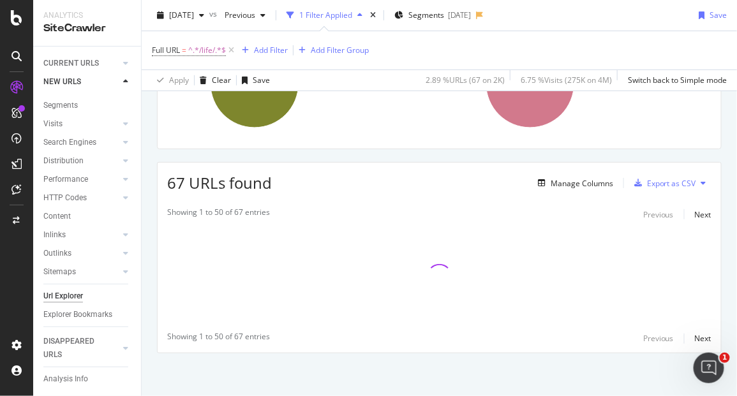
click at [619, 358] on div "URLs Crawled By Botify By pagetype Chart (by Value) Table Expand Export as CSV …" at bounding box center [440, 190] width 596 height 416
click at [207, 49] on span "^.*/life/.*$" at bounding box center [207, 51] width 38 height 18
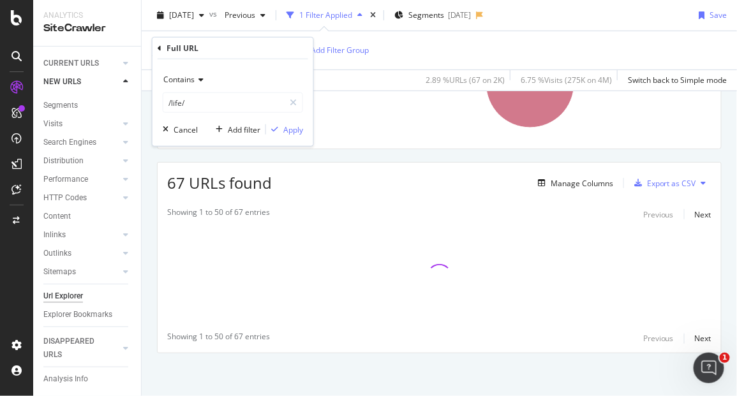
click at [370, 151] on div "URLs Crawled By Botify By pagetype Chart (by Value) Table Expand Export as CSV …" at bounding box center [440, 190] width 596 height 416
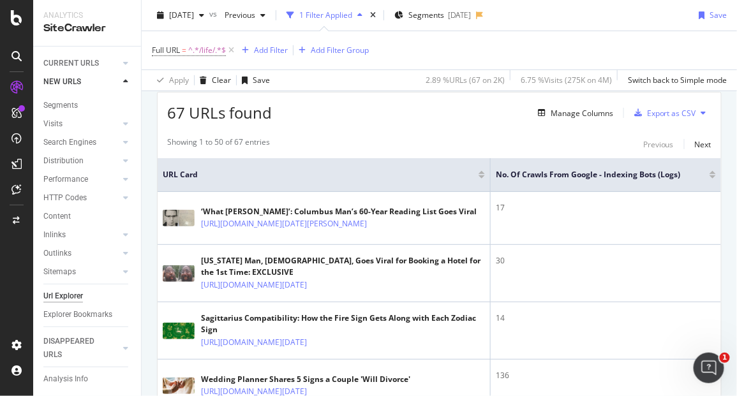
scroll to position [157, 0]
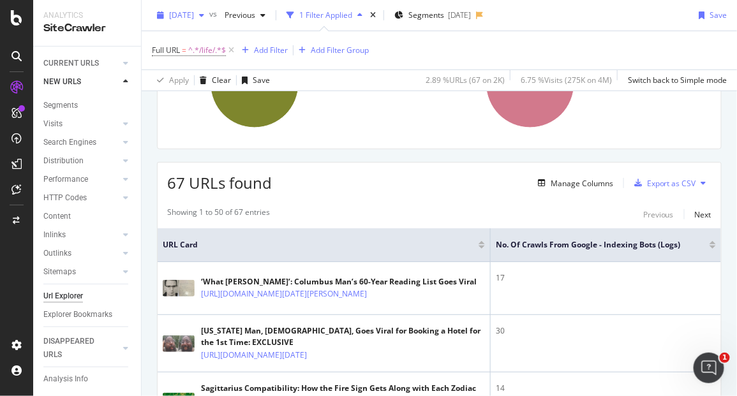
click at [194, 13] on span "[DATE]" at bounding box center [181, 15] width 25 height 11
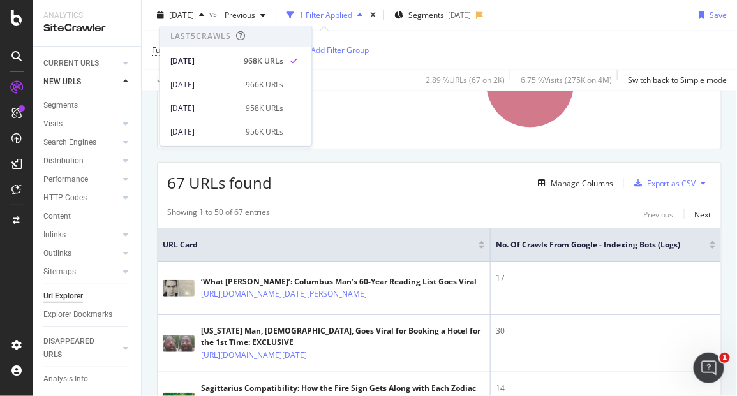
click at [710, 241] on div at bounding box center [713, 242] width 6 height 3
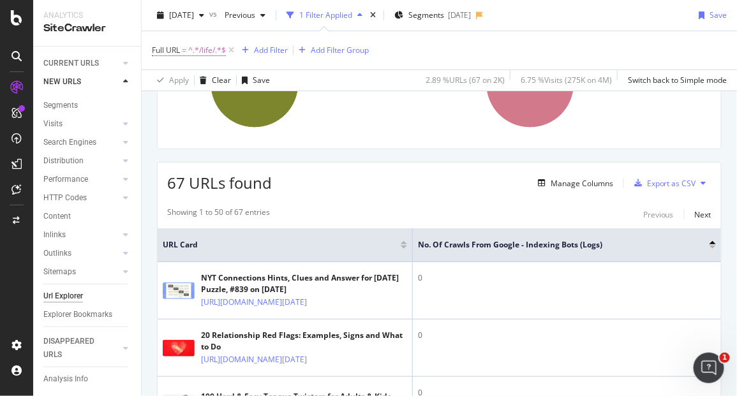
click at [710, 246] on div at bounding box center [713, 247] width 6 height 3
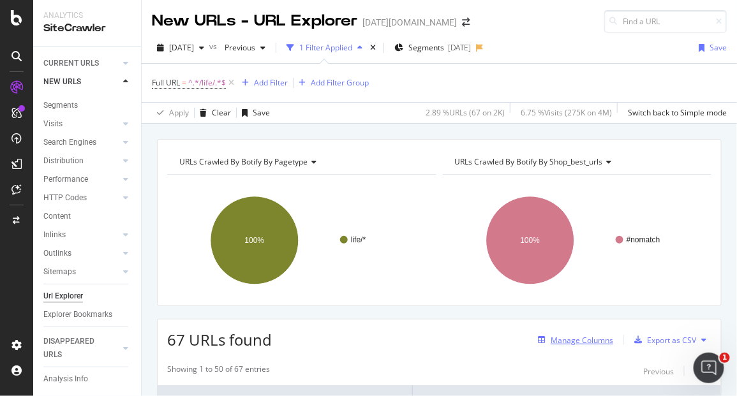
click at [565, 333] on div "Manage Columns" at bounding box center [573, 340] width 80 height 14
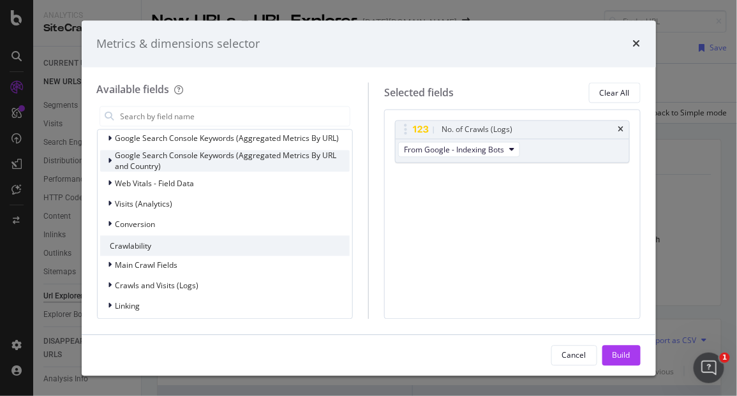
scroll to position [71, 0]
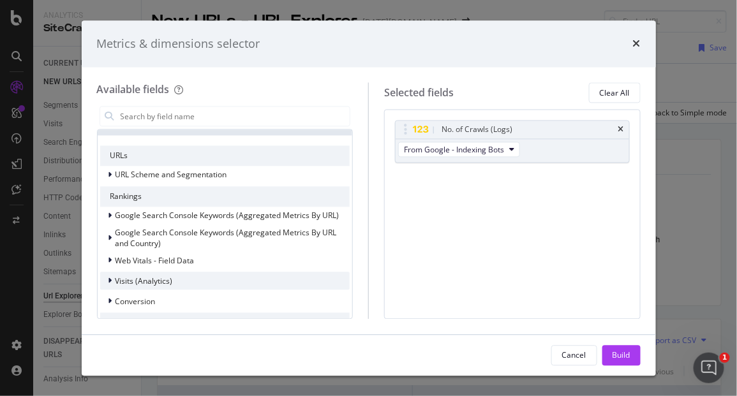
click at [134, 280] on span "Visits (Analytics)" at bounding box center [144, 281] width 57 height 11
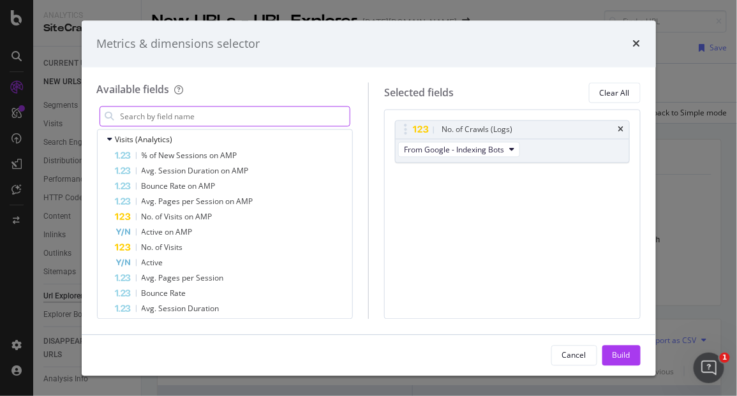
click at [185, 123] on input "modal" at bounding box center [234, 116] width 231 height 19
type input "s"
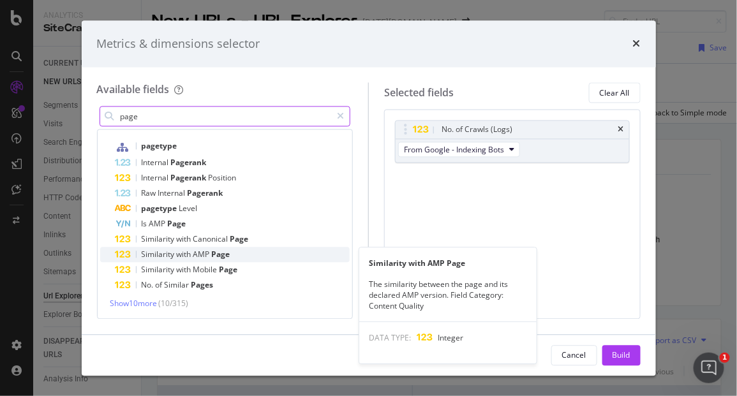
scroll to position [22, 0]
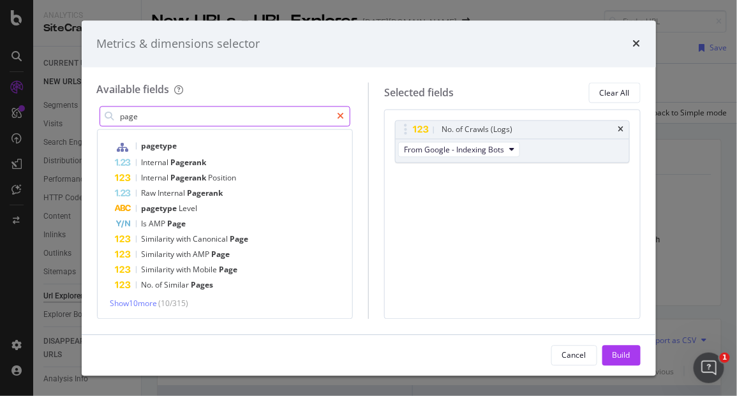
type input "page"
click at [341, 112] on icon "modal" at bounding box center [340, 116] width 7 height 9
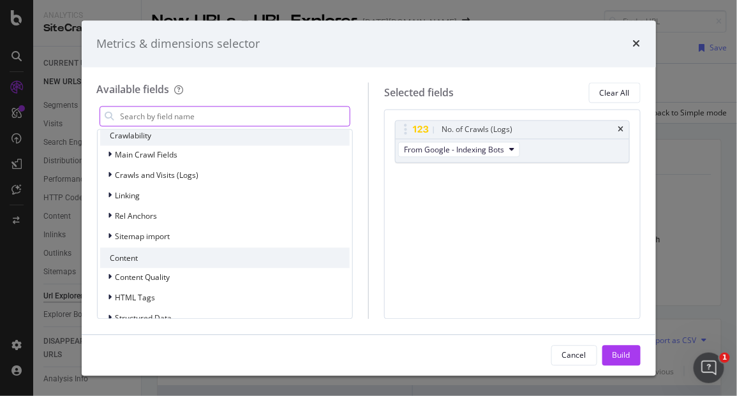
scroll to position [291, 0]
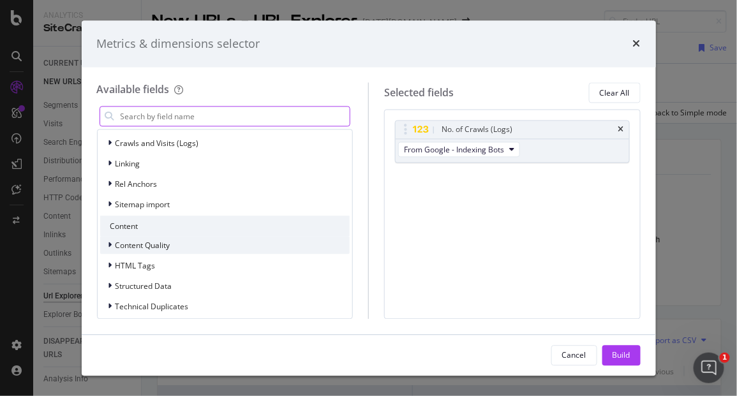
click at [148, 248] on span "Content Quality" at bounding box center [143, 245] width 55 height 11
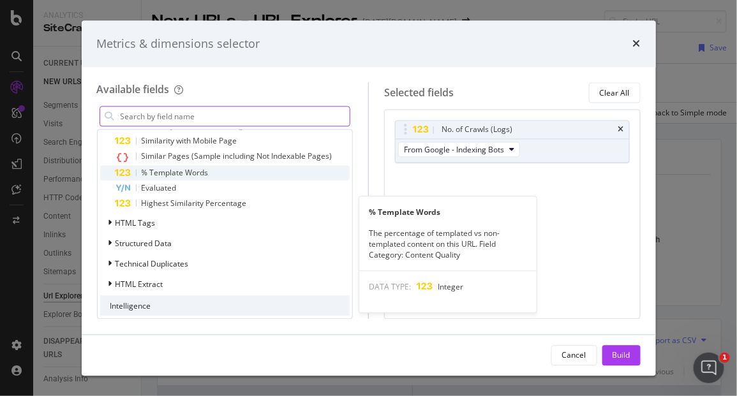
scroll to position [432, 0]
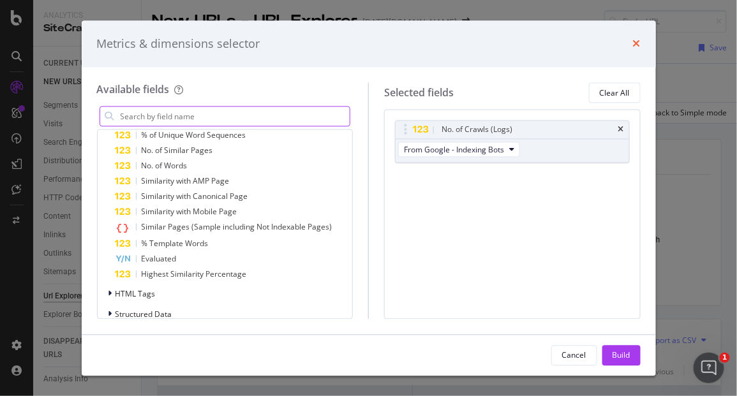
click at [639, 42] on icon "times" at bounding box center [637, 44] width 8 height 10
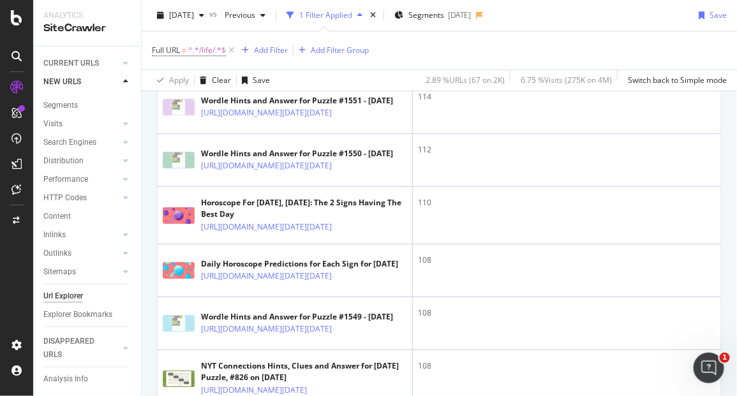
scroll to position [1277, 0]
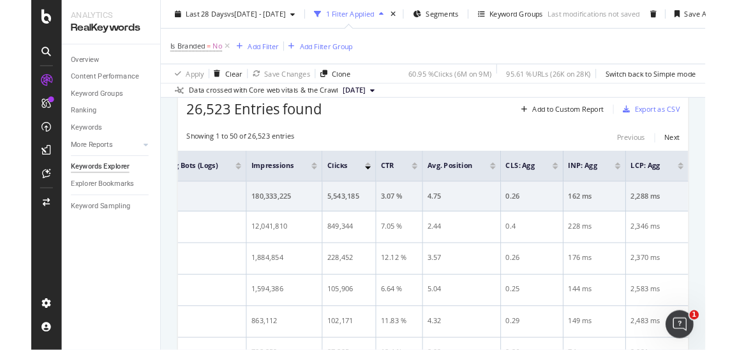
scroll to position [213, 0]
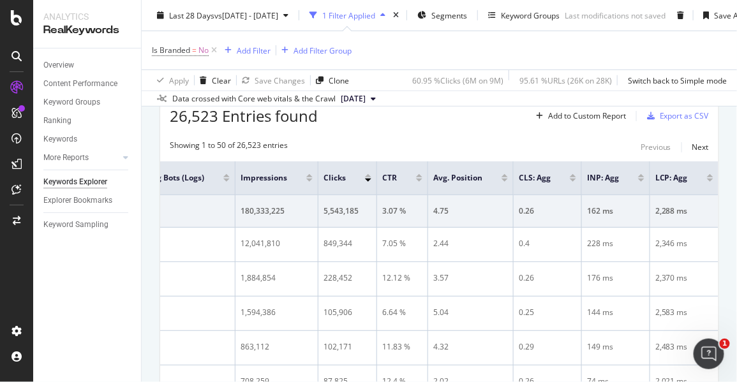
click at [457, 110] on div "26,523 Entries found Add to Custom Report Export as CSV" at bounding box center [439, 111] width 559 height 31
click at [462, 11] on span "Segments" at bounding box center [450, 15] width 36 height 11
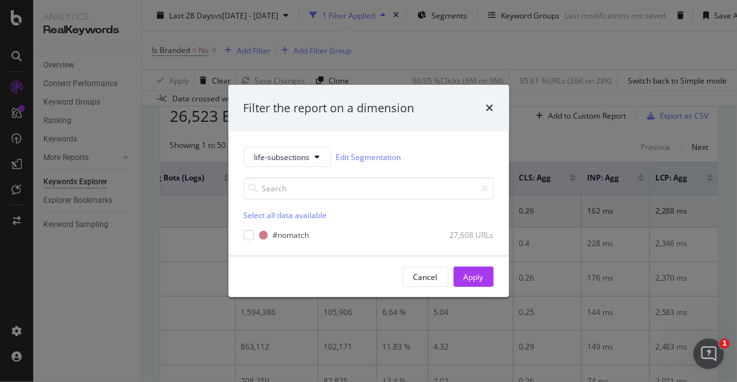
click at [490, 45] on div "Filter the report on a dimension life-subsections Edit Segmentation Select all …" at bounding box center [368, 191] width 737 height 382
